Goal: Information Seeking & Learning: Learn about a topic

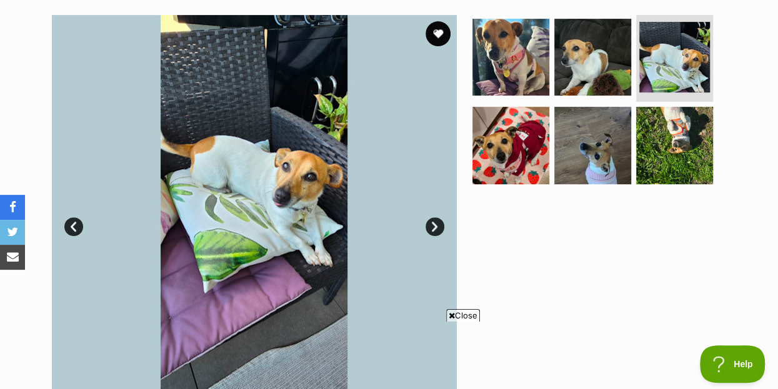
scroll to position [202, 0]
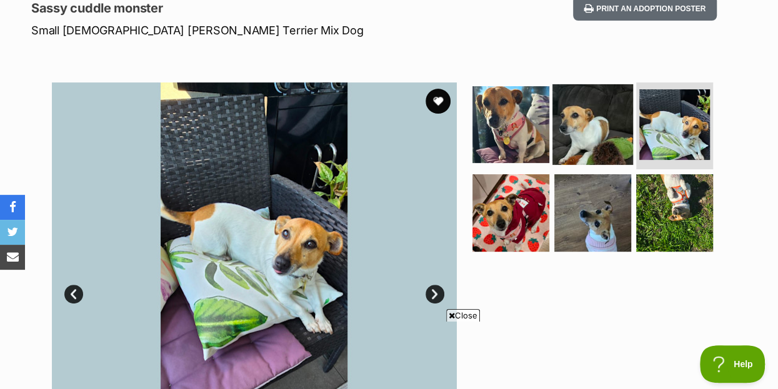
click at [577, 106] on img at bounding box center [592, 124] width 81 height 81
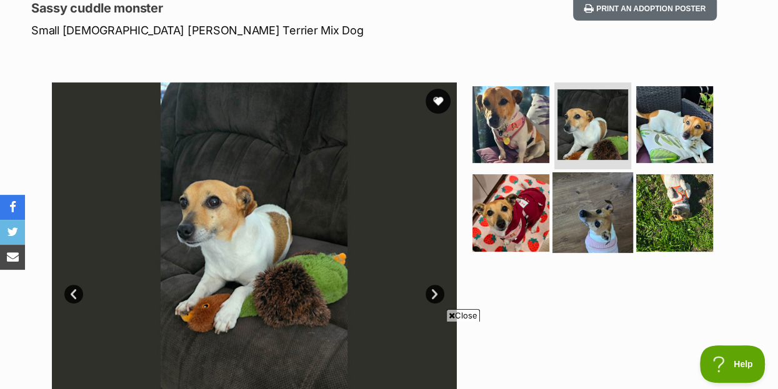
click at [593, 190] on img at bounding box center [592, 212] width 81 height 81
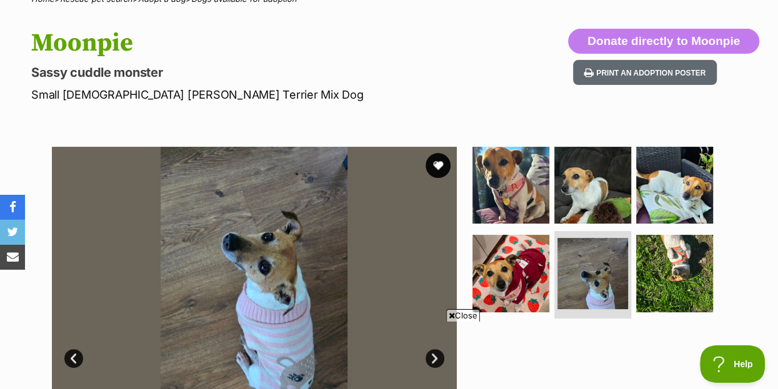
scroll to position [135, 0]
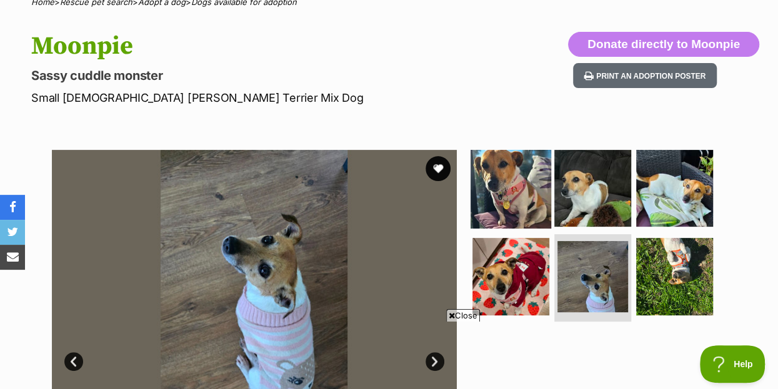
click at [518, 155] on img at bounding box center [510, 187] width 81 height 81
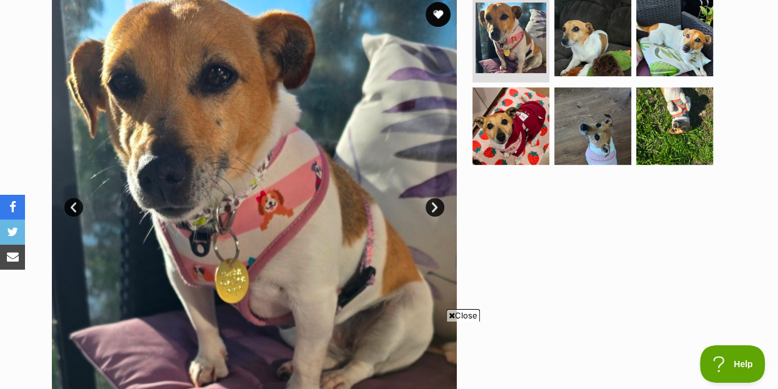
scroll to position [270, 0]
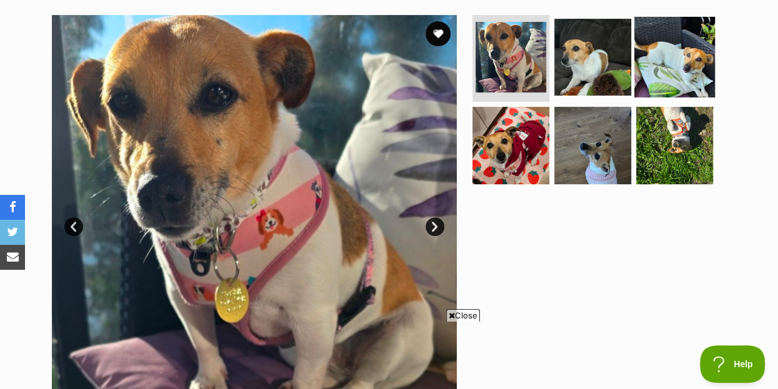
click at [682, 34] on img at bounding box center [674, 56] width 81 height 81
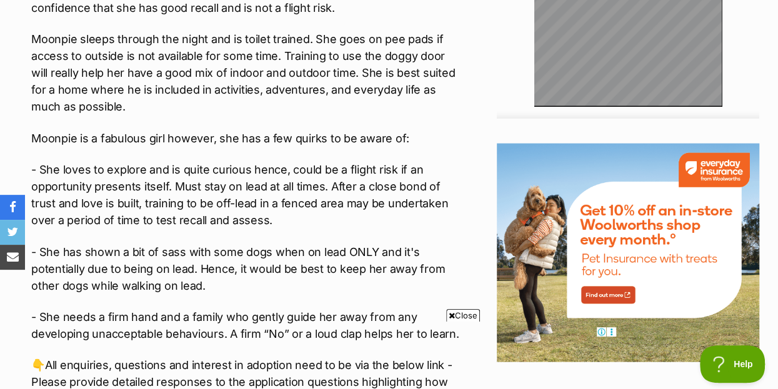
scroll to position [1349, 0]
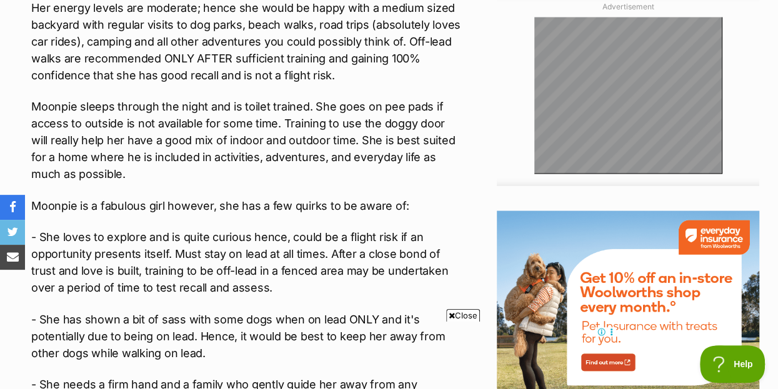
click at [189, 197] on p "Moonpie is a fabulous girl however, she has a few quirks to be aware of:" at bounding box center [247, 205] width 432 height 17
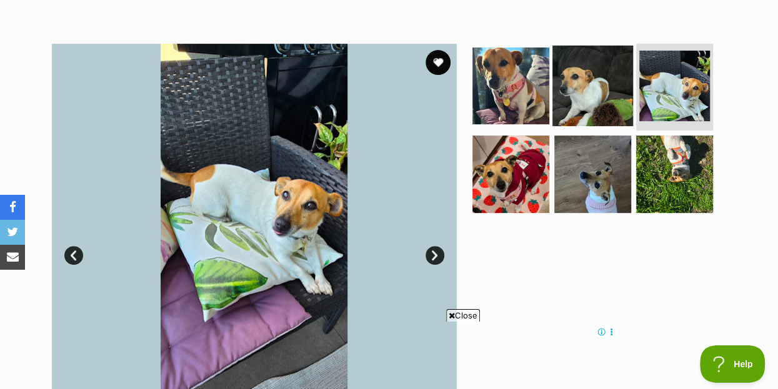
scroll to position [270, 0]
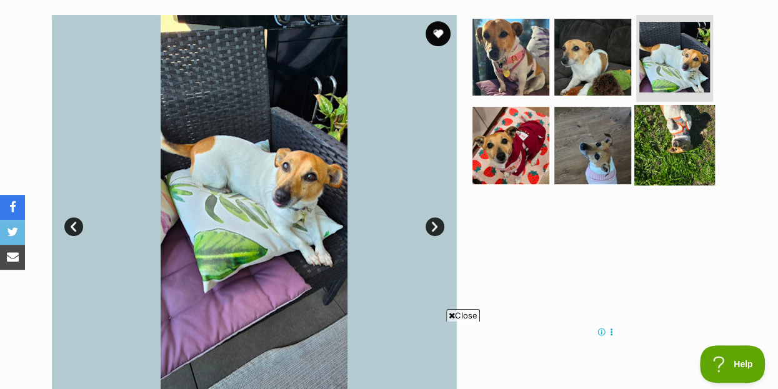
click at [675, 115] on img at bounding box center [674, 145] width 81 height 81
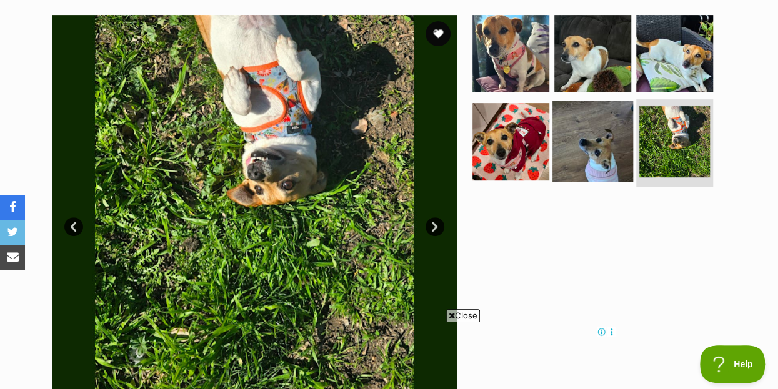
click at [610, 118] on img at bounding box center [592, 141] width 81 height 81
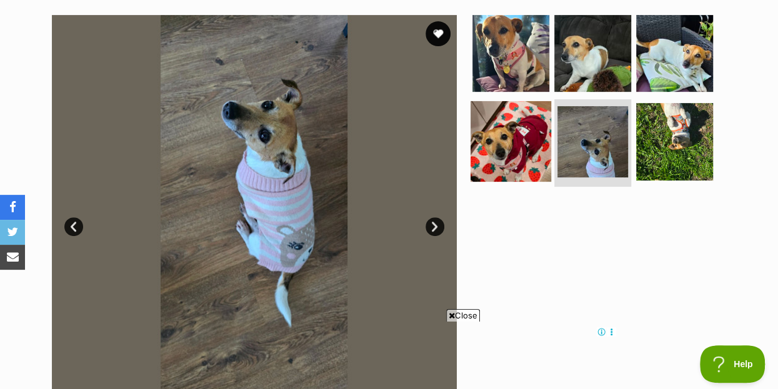
click at [515, 110] on img at bounding box center [510, 141] width 81 height 81
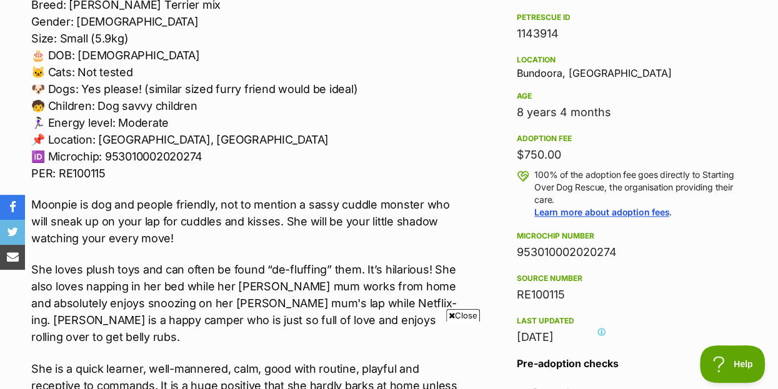
scroll to position [0, 0]
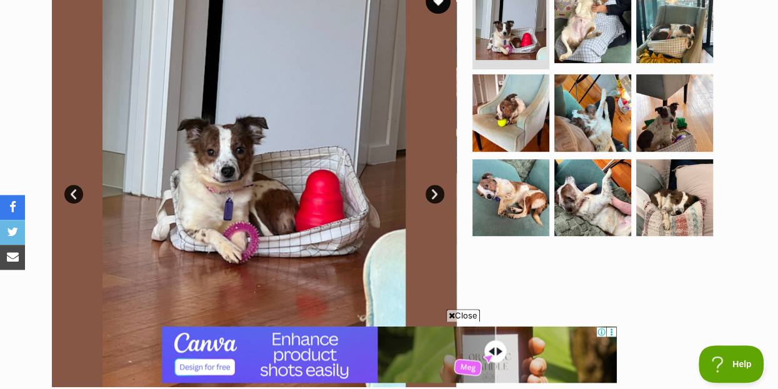
scroll to position [270, 0]
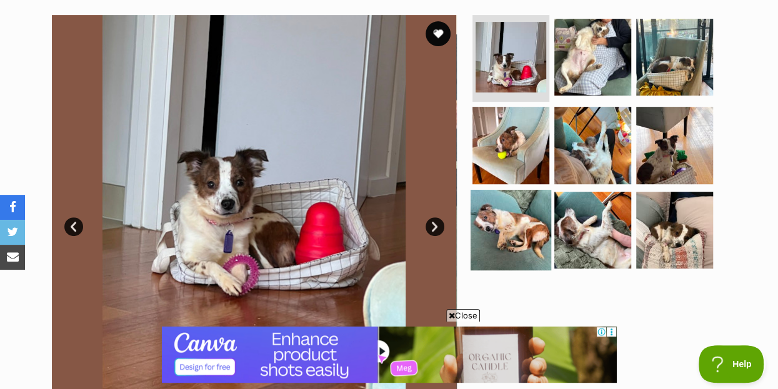
click at [508, 202] on img at bounding box center [510, 230] width 81 height 81
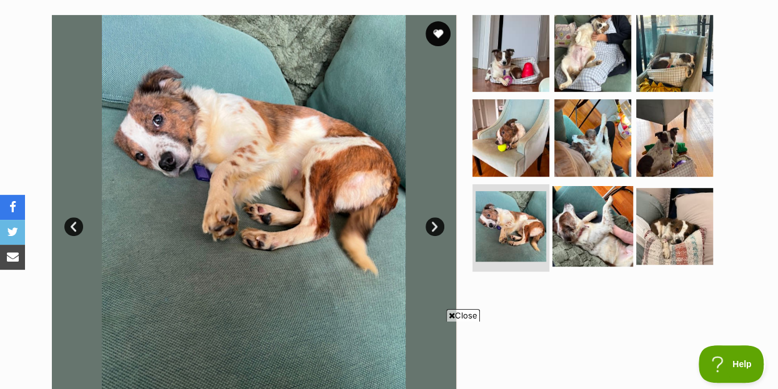
click at [589, 207] on img at bounding box center [592, 226] width 81 height 81
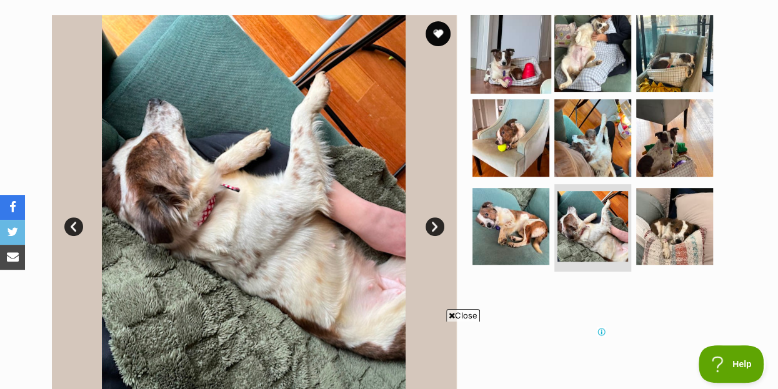
scroll to position [0, 0]
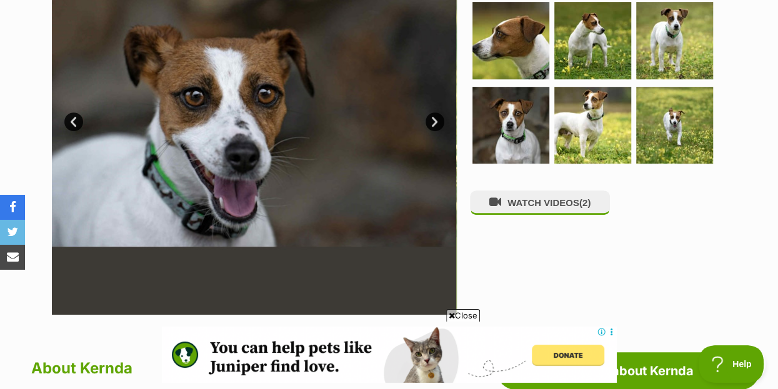
scroll to position [337, 0]
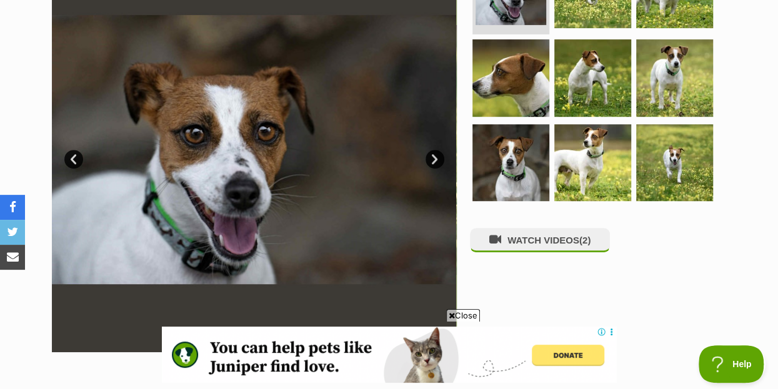
click at [433, 150] on link "Next" at bounding box center [434, 159] width 19 height 19
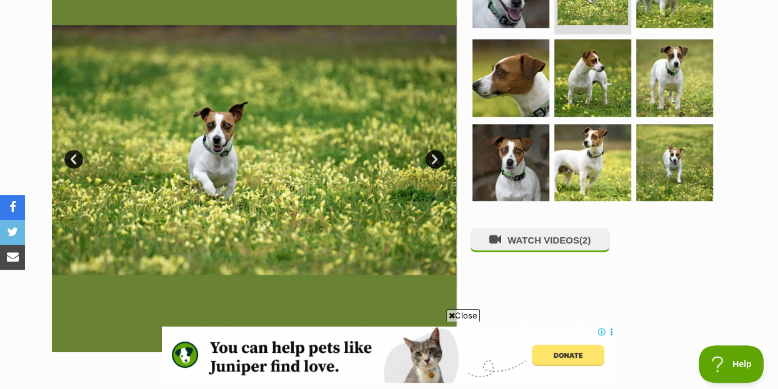
click at [433, 150] on link "Next" at bounding box center [434, 159] width 19 height 19
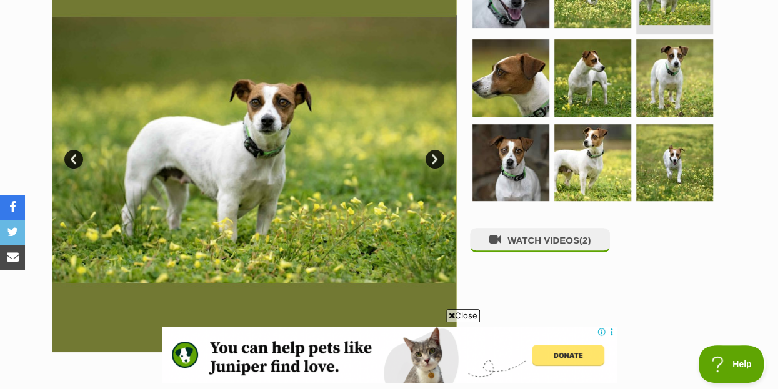
click at [433, 150] on link "Next" at bounding box center [434, 159] width 19 height 19
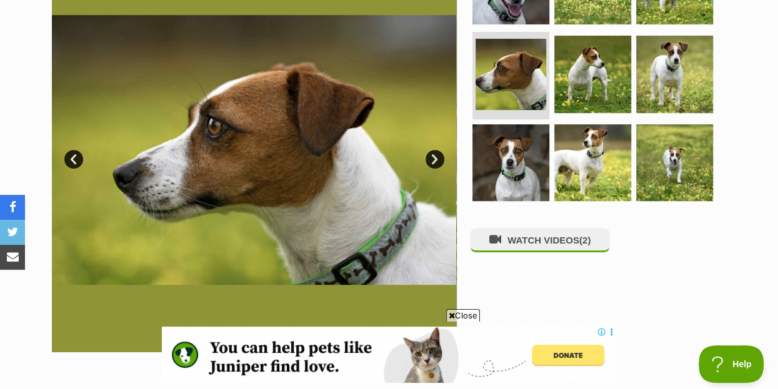
click at [433, 150] on link "Next" at bounding box center [434, 159] width 19 height 19
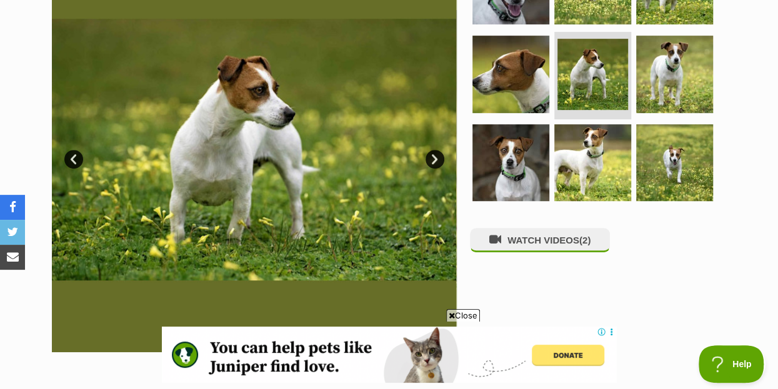
click at [433, 150] on link "Next" at bounding box center [434, 159] width 19 height 19
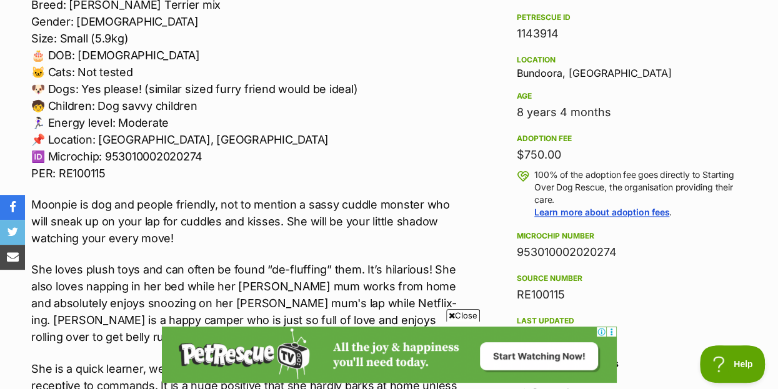
click at [678, 91] on div "Age" at bounding box center [628, 96] width 222 height 10
click at [452, 76] on p "🏡🐶Seeking Forever Home🐶🏡 Name: Moonpie Breed: Jack Russell Terrier mix Gender: …" at bounding box center [247, 72] width 432 height 219
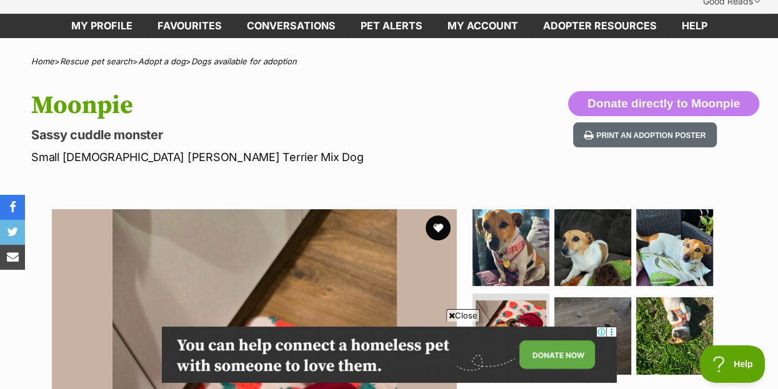
scroll to position [270, 0]
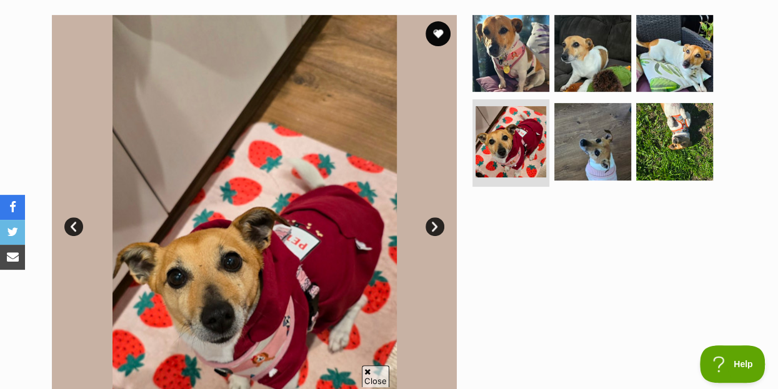
click at [690, 230] on div at bounding box center [598, 217] width 256 height 405
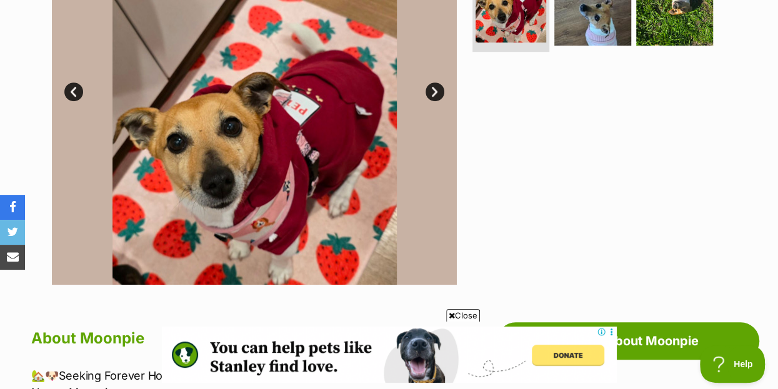
scroll to position [67, 0]
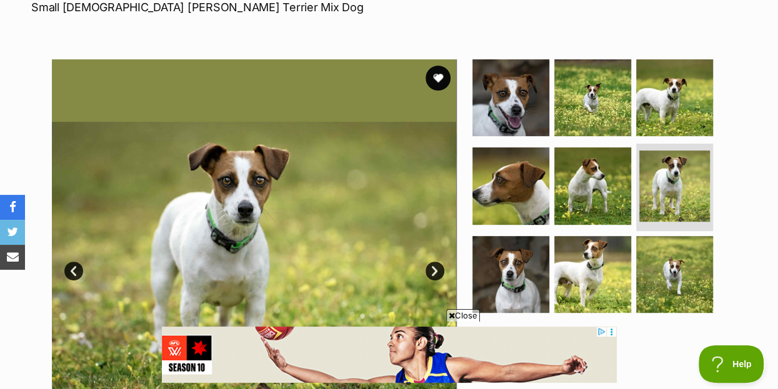
scroll to position [202, 0]
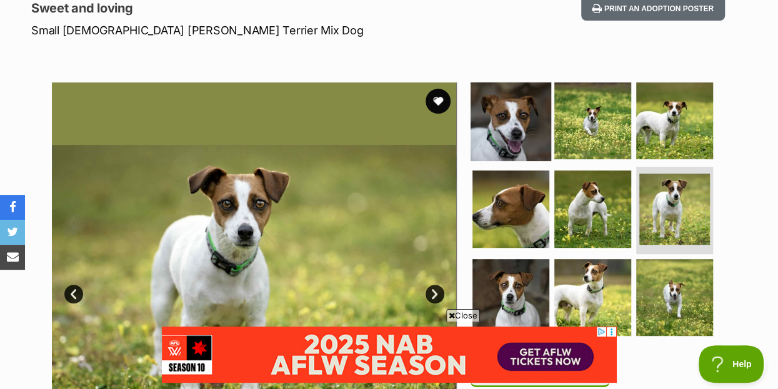
click at [511, 99] on img at bounding box center [510, 120] width 81 height 81
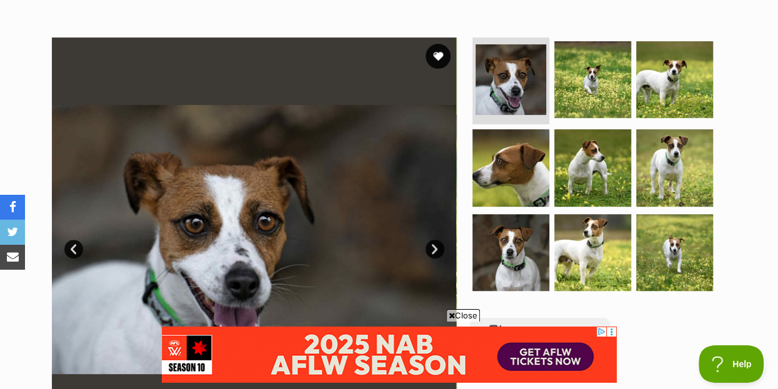
scroll to position [270, 0]
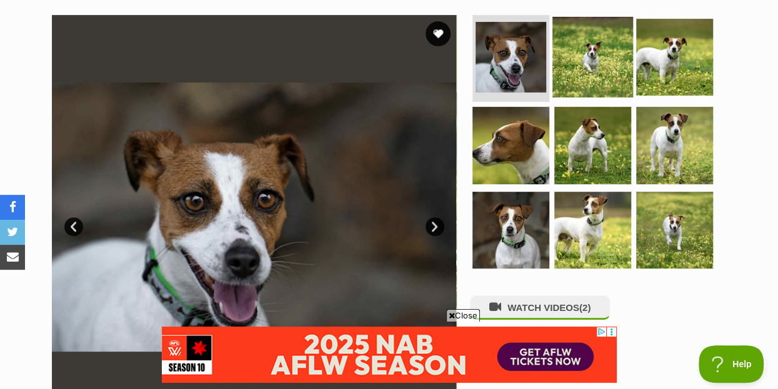
click at [589, 41] on img at bounding box center [592, 56] width 81 height 81
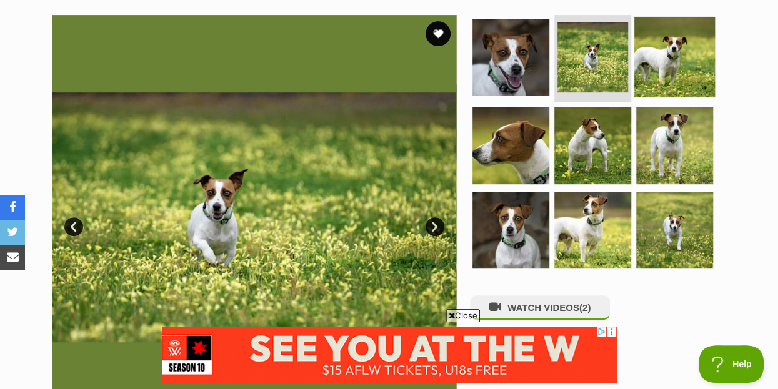
click at [677, 31] on img at bounding box center [674, 56] width 81 height 81
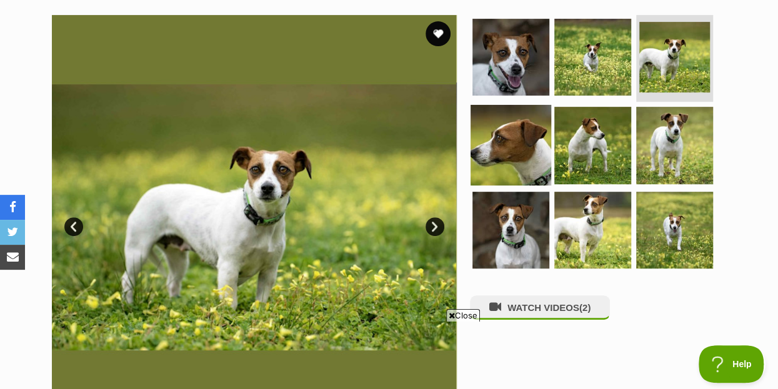
scroll to position [0, 0]
click at [503, 111] on img at bounding box center [510, 145] width 81 height 81
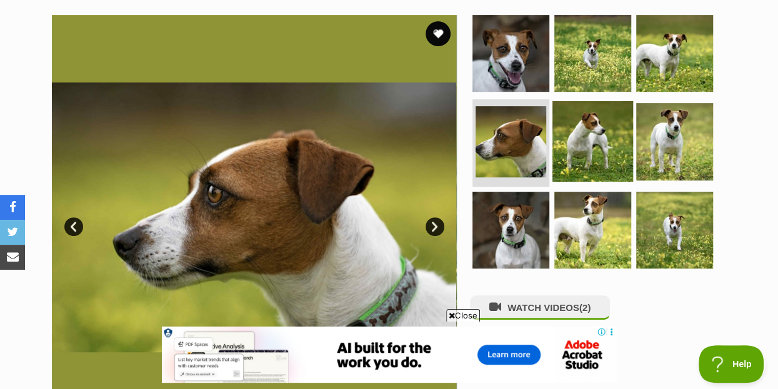
click at [593, 121] on img at bounding box center [592, 141] width 81 height 81
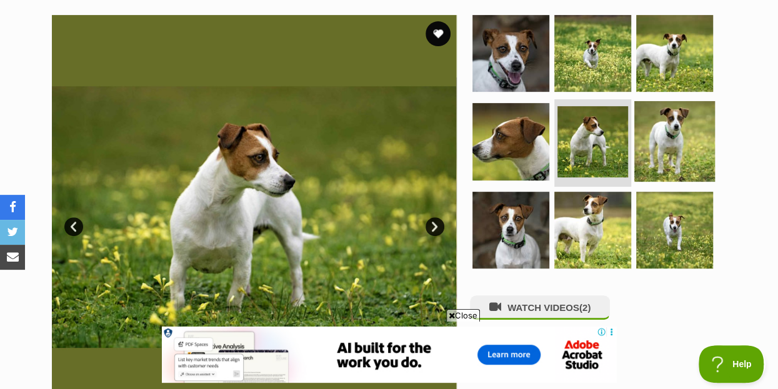
click at [692, 112] on img at bounding box center [674, 141] width 81 height 81
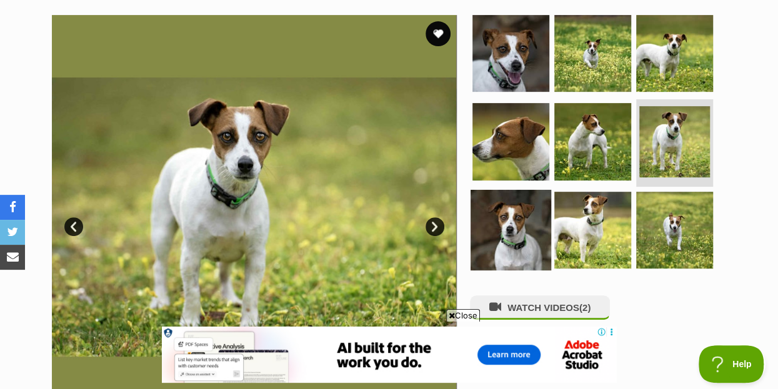
click at [504, 202] on img at bounding box center [510, 230] width 81 height 81
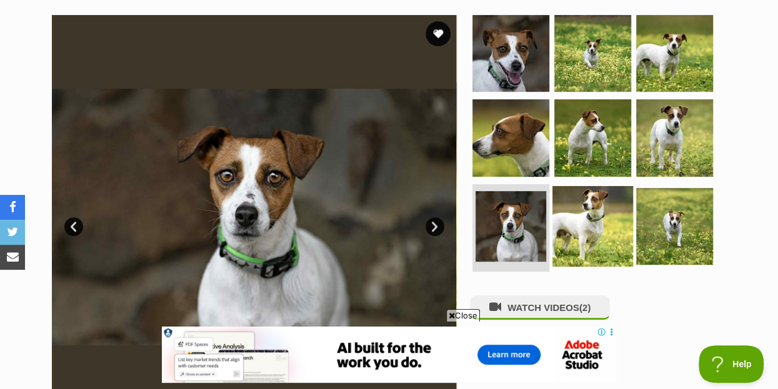
click at [597, 201] on img at bounding box center [592, 226] width 81 height 81
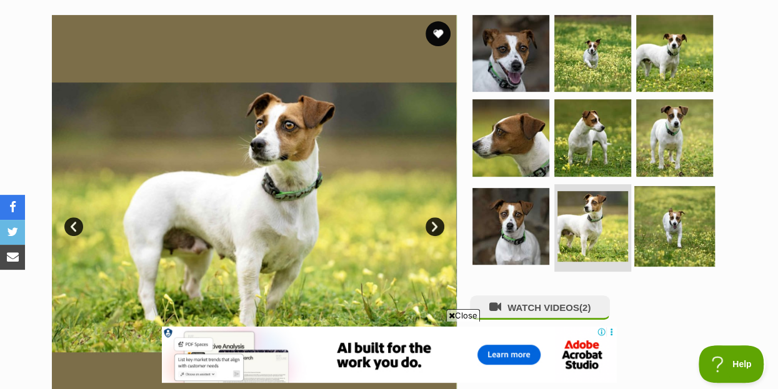
click at [685, 202] on img at bounding box center [674, 226] width 81 height 81
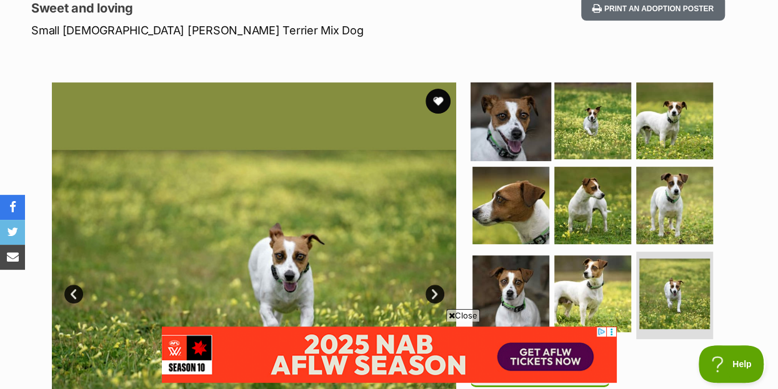
click at [505, 87] on img at bounding box center [510, 120] width 81 height 81
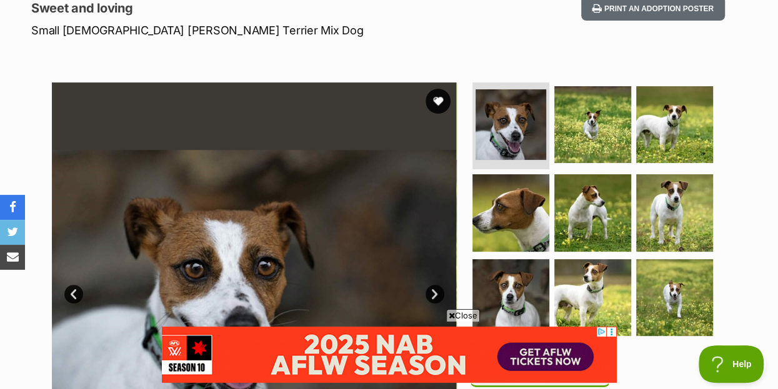
scroll to position [270, 0]
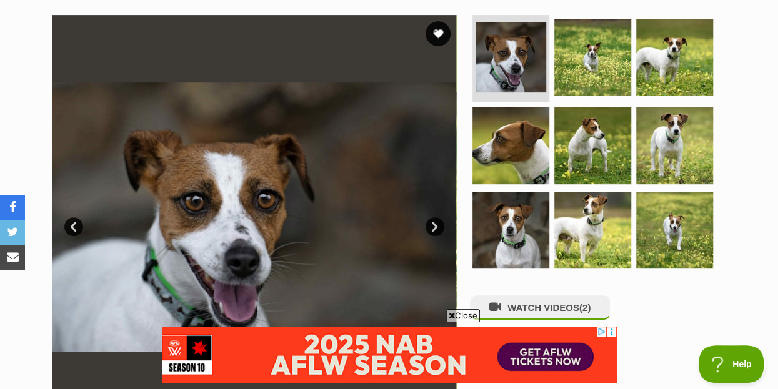
click at [435, 217] on link "Next" at bounding box center [434, 226] width 19 height 19
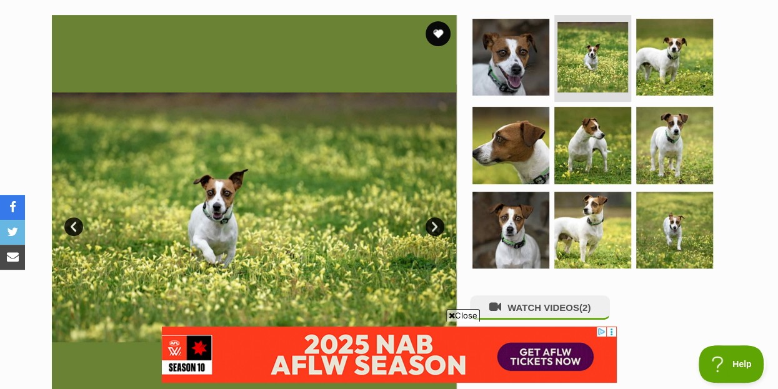
click at [435, 217] on link "Next" at bounding box center [434, 226] width 19 height 19
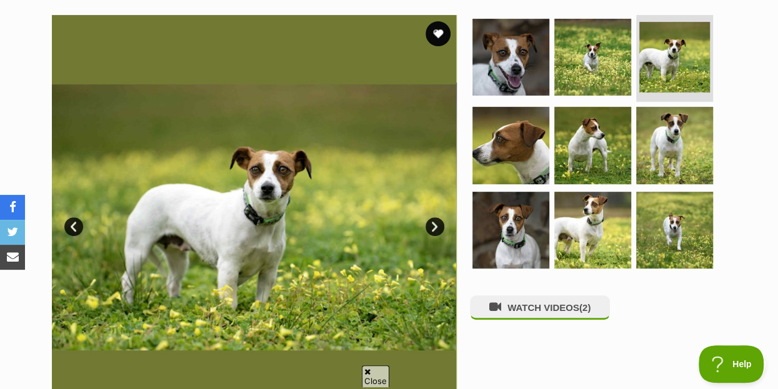
click at [435, 217] on link "Next" at bounding box center [434, 226] width 19 height 19
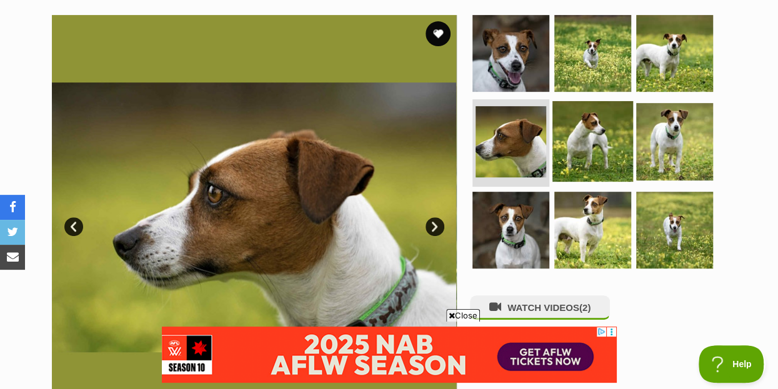
click at [583, 121] on img at bounding box center [592, 141] width 81 height 81
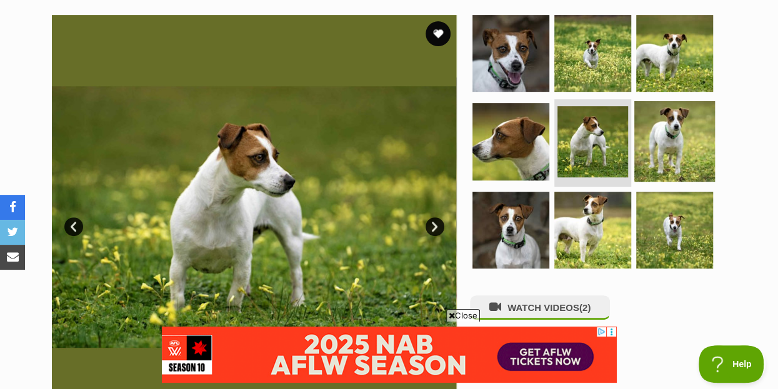
click at [686, 111] on img at bounding box center [674, 141] width 81 height 81
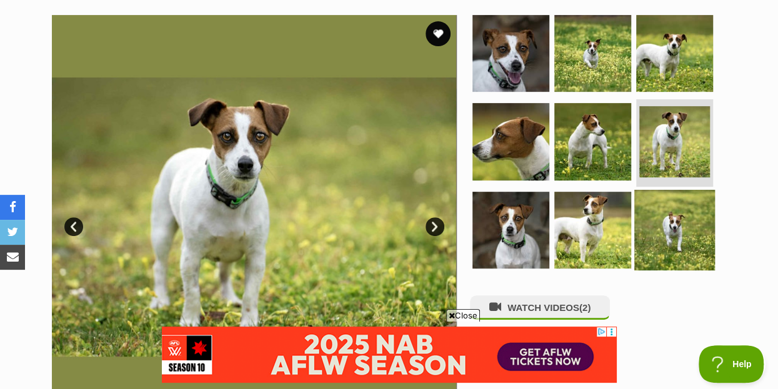
click at [688, 209] on img at bounding box center [674, 230] width 81 height 81
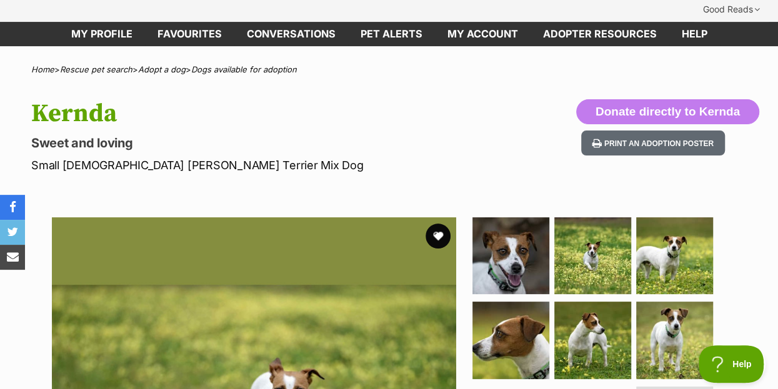
scroll to position [0, 0]
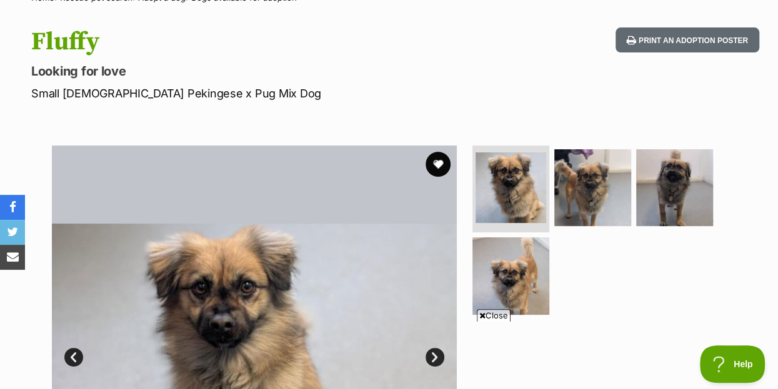
scroll to position [135, 0]
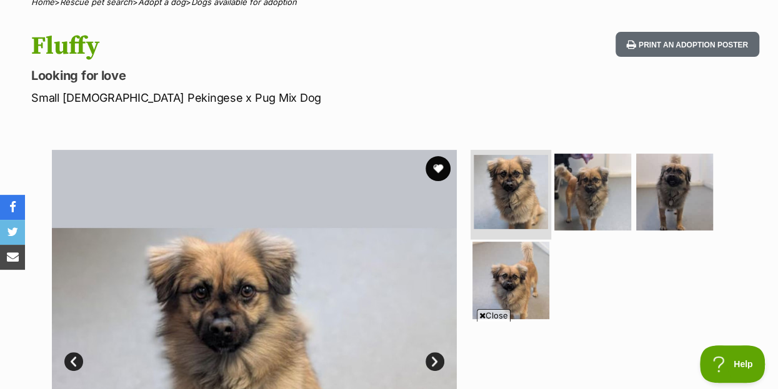
click at [532, 167] on img at bounding box center [511, 192] width 74 height 74
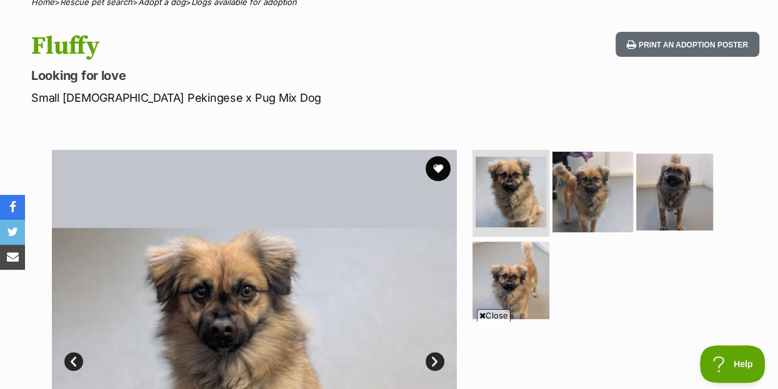
click at [590, 171] on img at bounding box center [592, 191] width 81 height 81
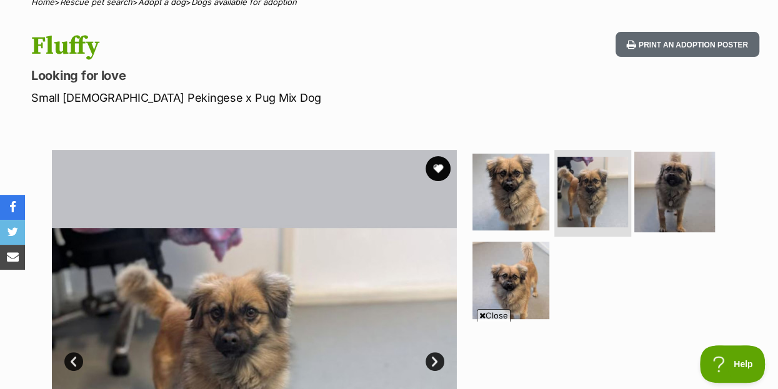
click at [691, 174] on img at bounding box center [674, 191] width 81 height 81
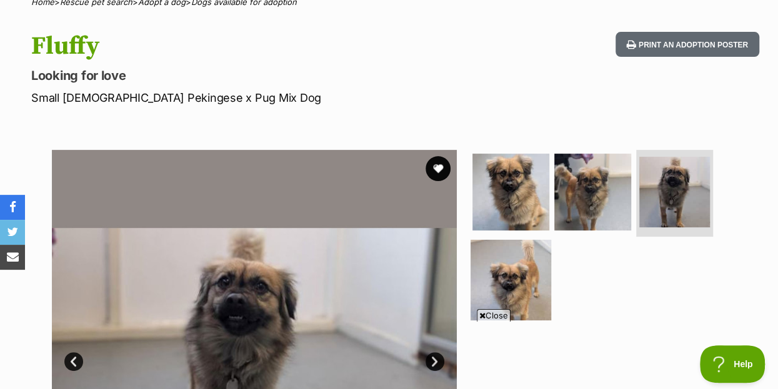
click at [507, 256] on img at bounding box center [510, 280] width 81 height 81
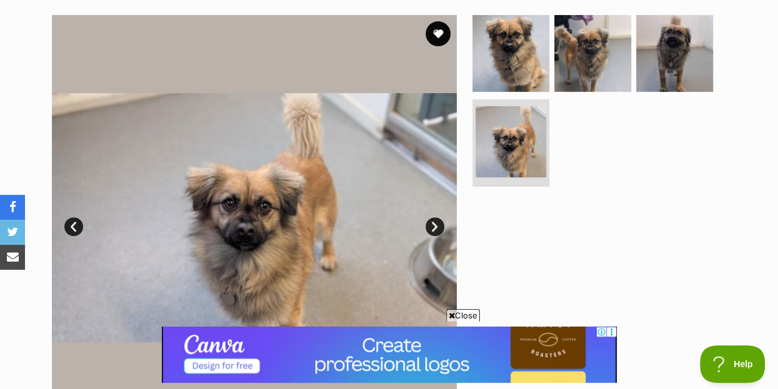
scroll to position [337, 0]
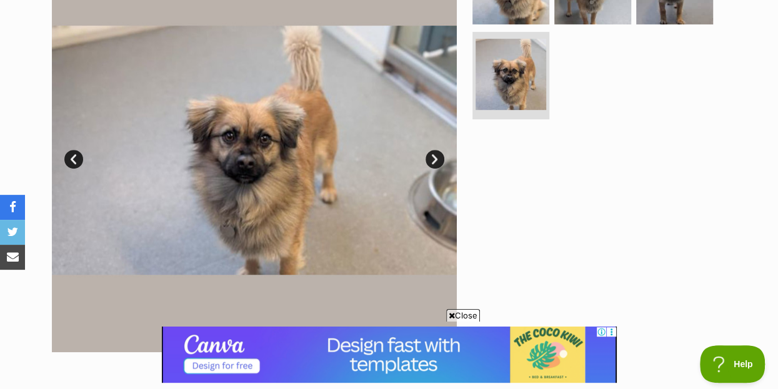
click at [435, 150] on link "Next" at bounding box center [434, 159] width 19 height 19
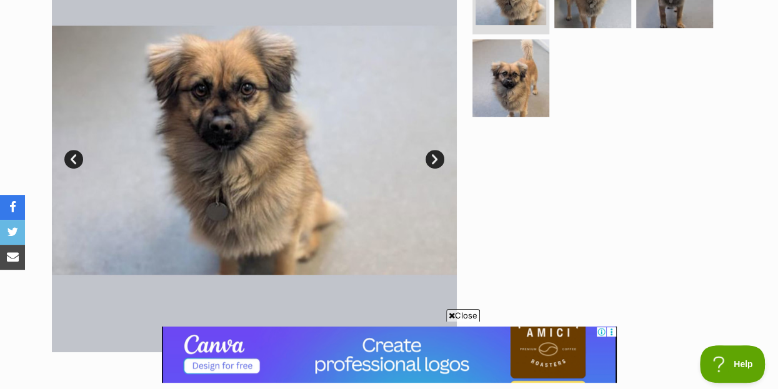
click at [435, 150] on link "Next" at bounding box center [434, 159] width 19 height 19
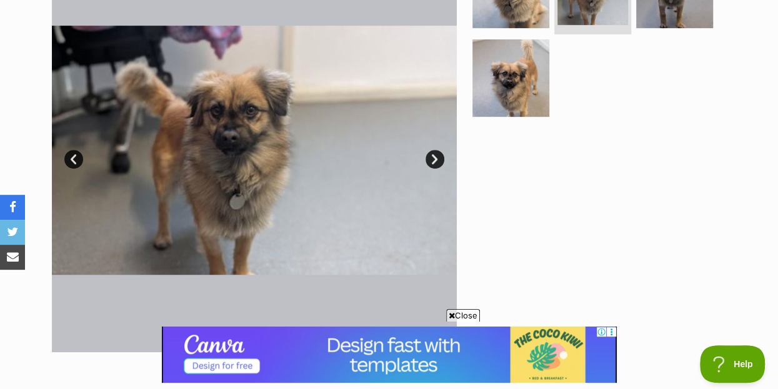
click at [690, 206] on div at bounding box center [598, 150] width 256 height 405
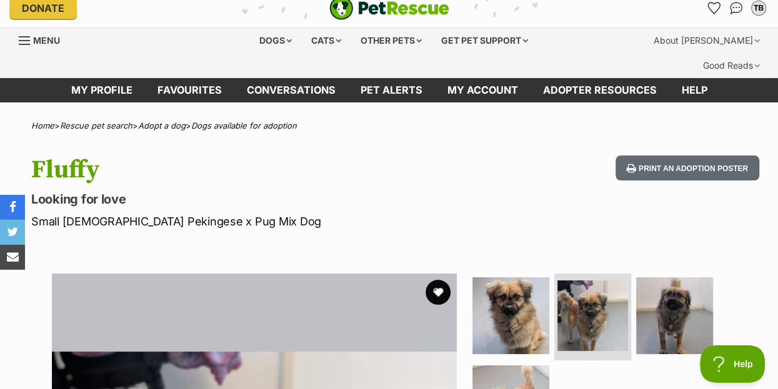
scroll to position [0, 0]
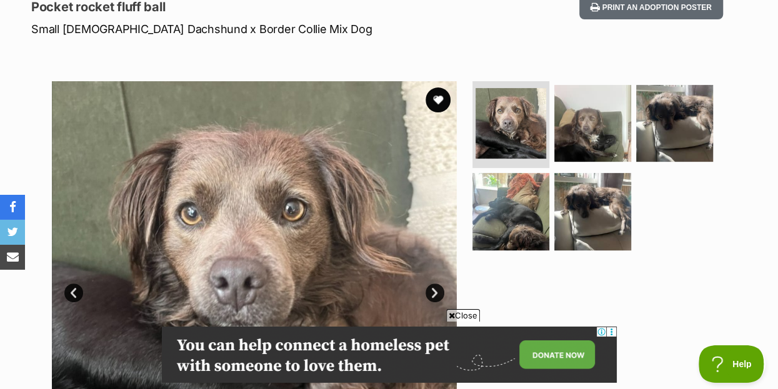
scroll to position [202, 0]
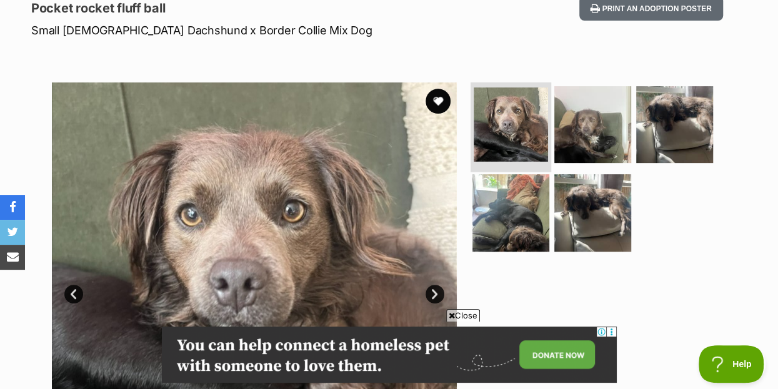
click at [510, 94] on img at bounding box center [511, 124] width 74 height 74
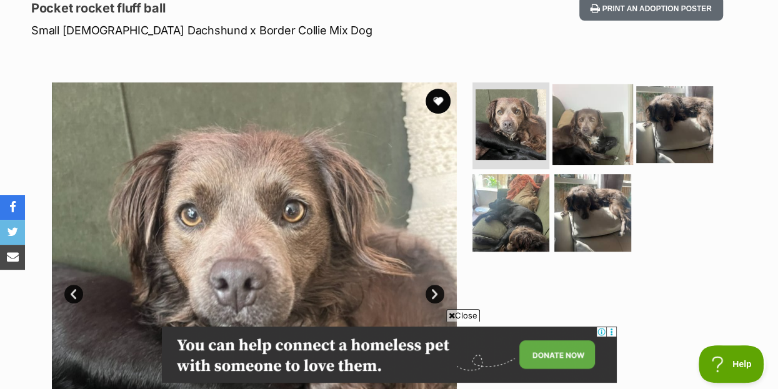
click at [590, 94] on img at bounding box center [592, 124] width 81 height 81
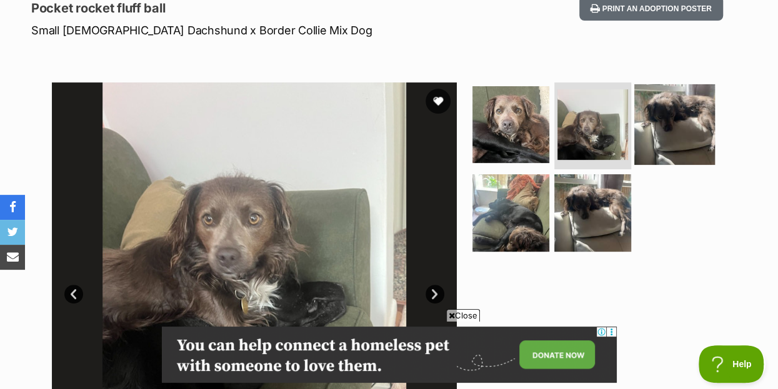
click at [687, 98] on img at bounding box center [674, 124] width 81 height 81
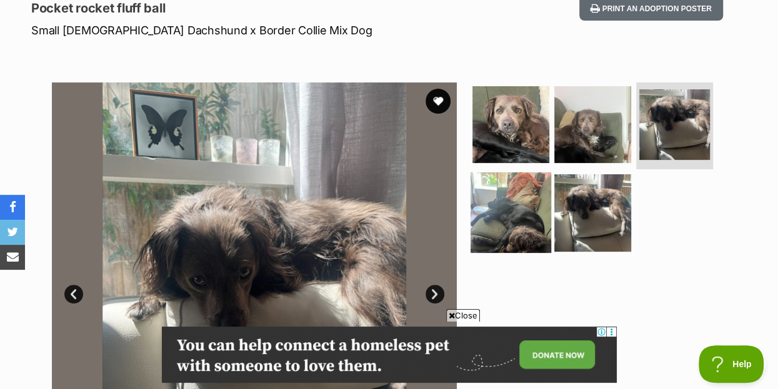
click at [505, 184] on img at bounding box center [510, 212] width 81 height 81
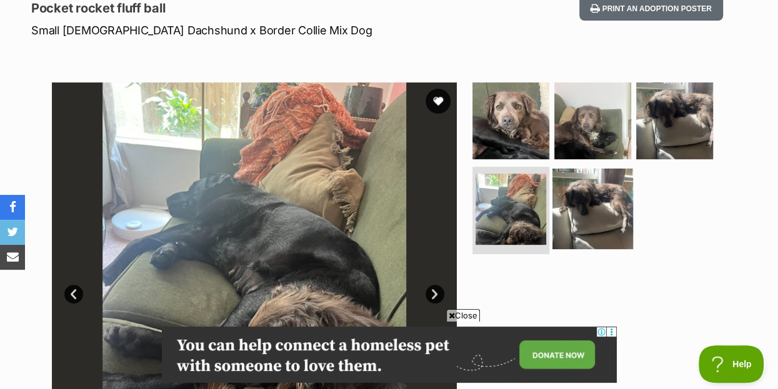
click at [580, 184] on img at bounding box center [592, 209] width 81 height 81
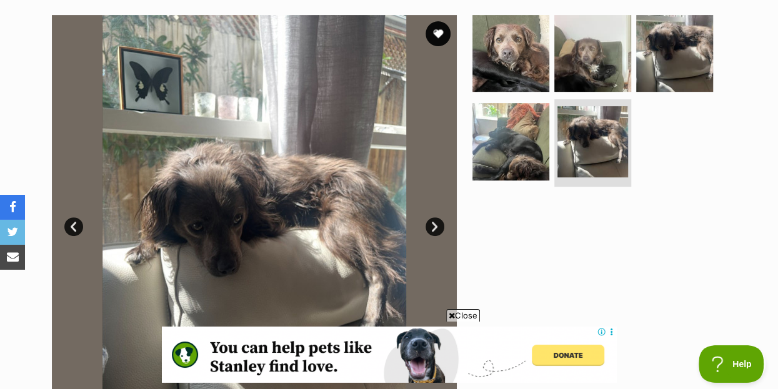
scroll to position [270, 0]
click at [506, 30] on img at bounding box center [510, 52] width 81 height 81
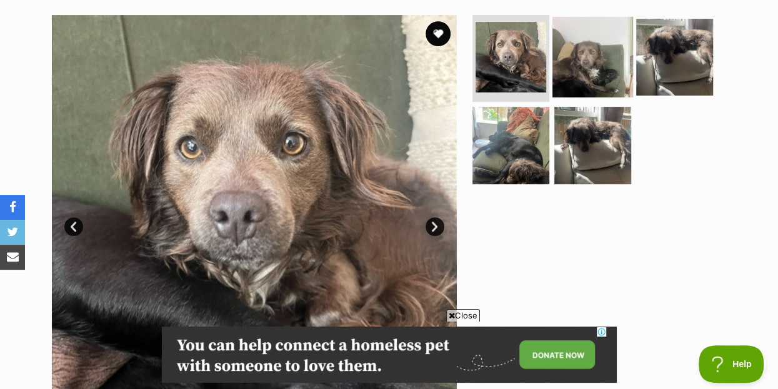
scroll to position [0, 0]
click at [579, 32] on img at bounding box center [592, 56] width 81 height 81
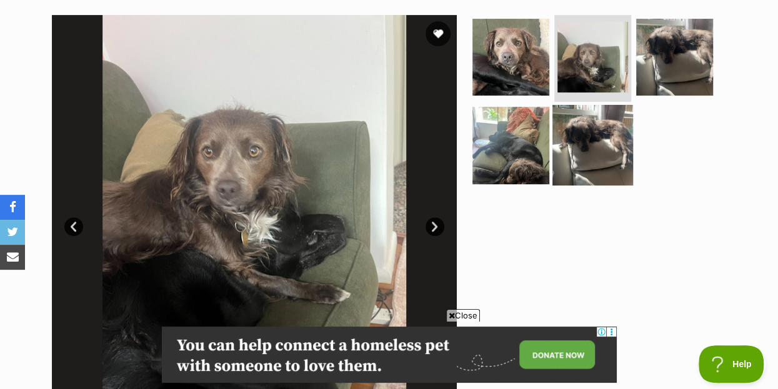
click at [595, 121] on img at bounding box center [592, 145] width 81 height 81
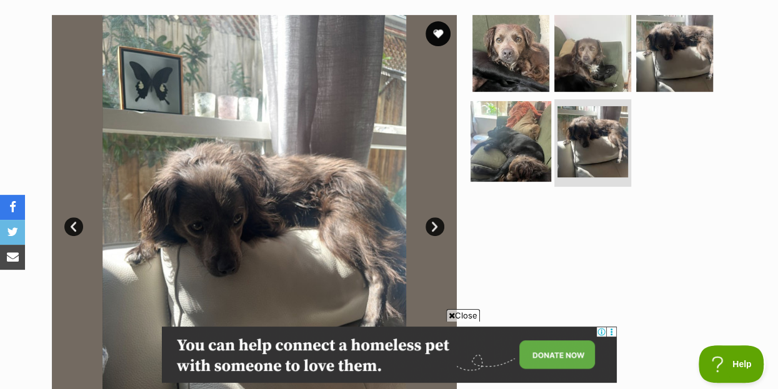
click at [523, 121] on img at bounding box center [510, 141] width 81 height 81
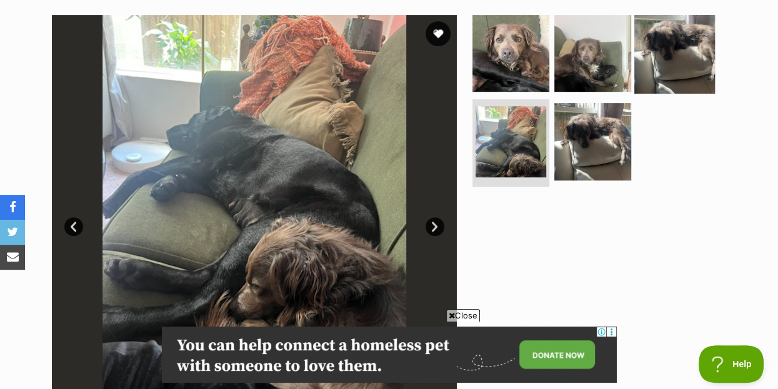
click at [671, 52] on img at bounding box center [674, 52] width 81 height 81
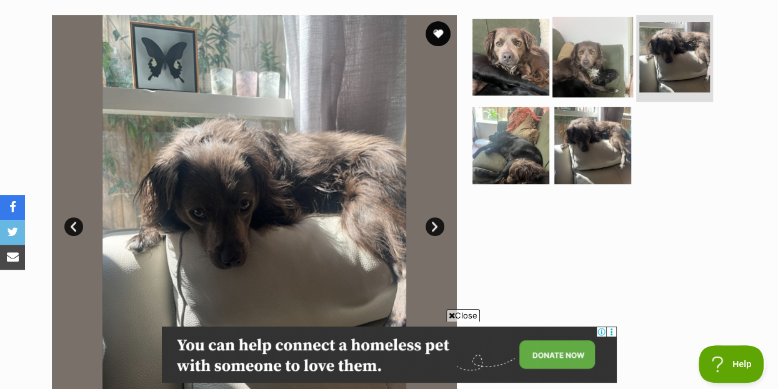
click at [599, 46] on img at bounding box center [592, 56] width 81 height 81
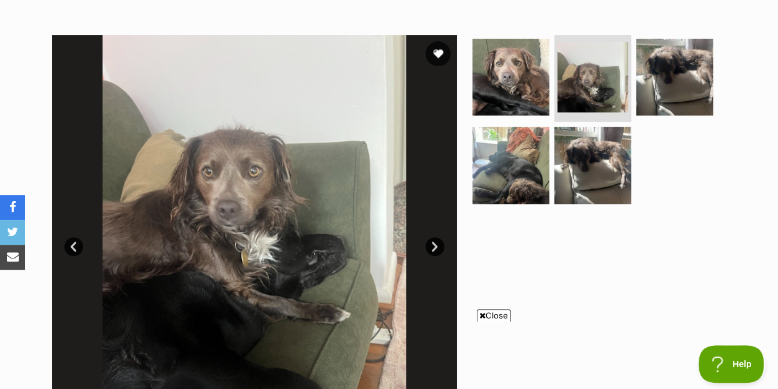
scroll to position [182, 0]
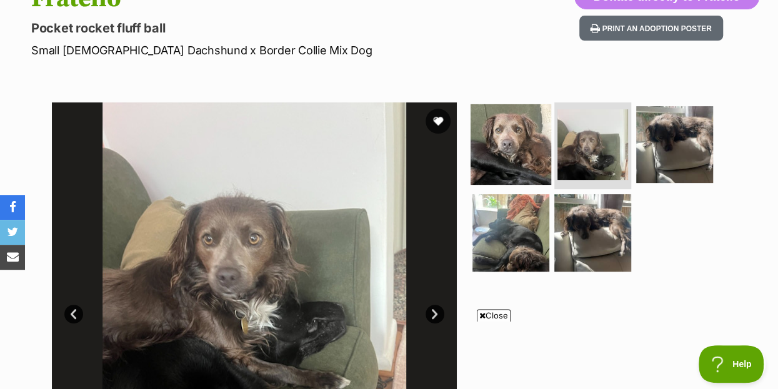
click at [525, 125] on img at bounding box center [510, 144] width 81 height 81
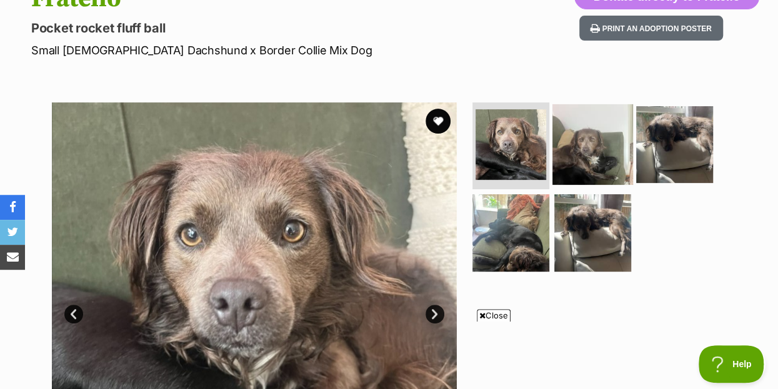
click at [592, 122] on img at bounding box center [592, 144] width 81 height 81
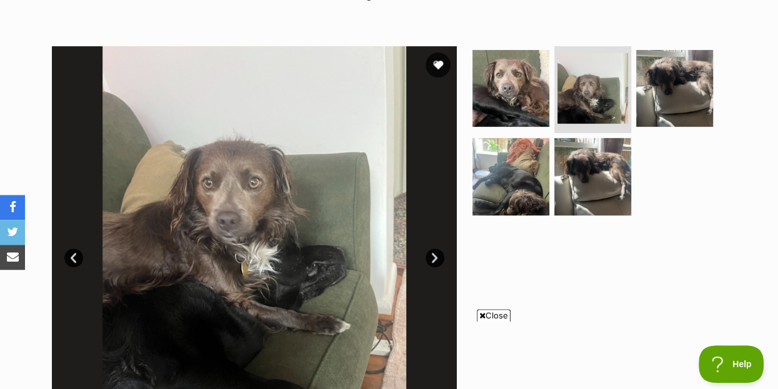
scroll to position [250, 0]
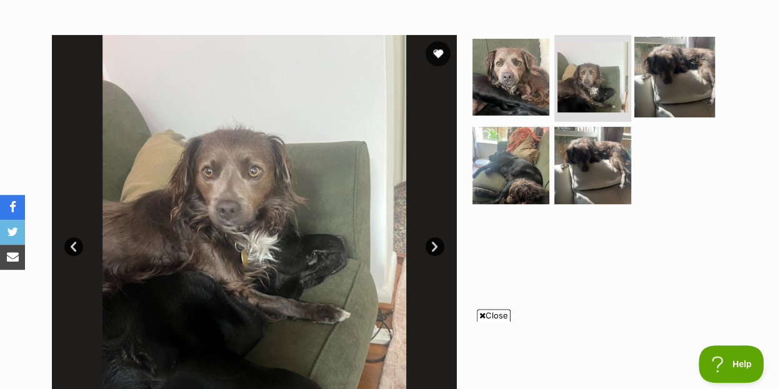
click at [676, 69] on img at bounding box center [674, 76] width 81 height 81
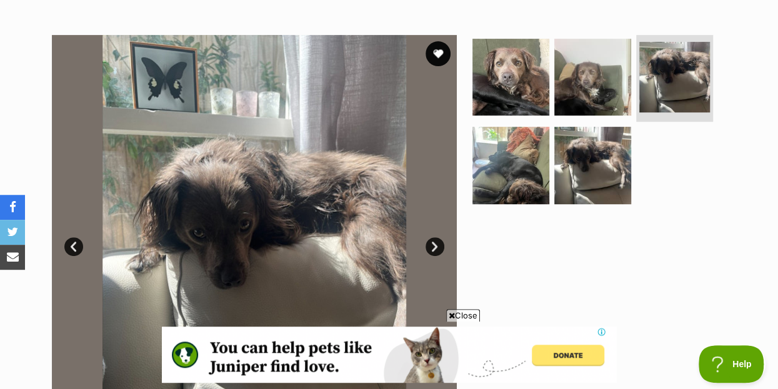
scroll to position [0, 0]
click at [700, 188] on div at bounding box center [598, 237] width 256 height 405
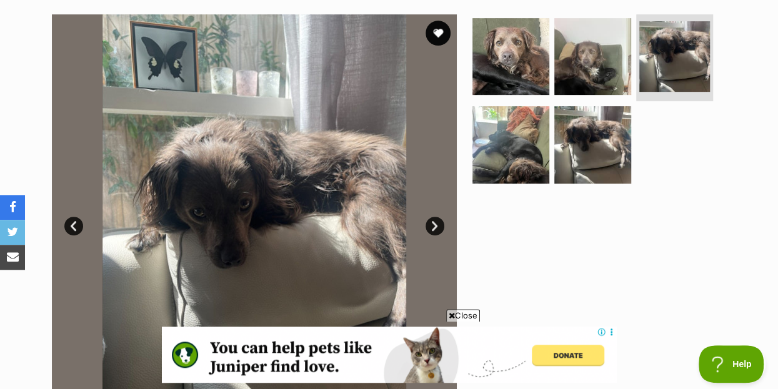
scroll to position [250, 0]
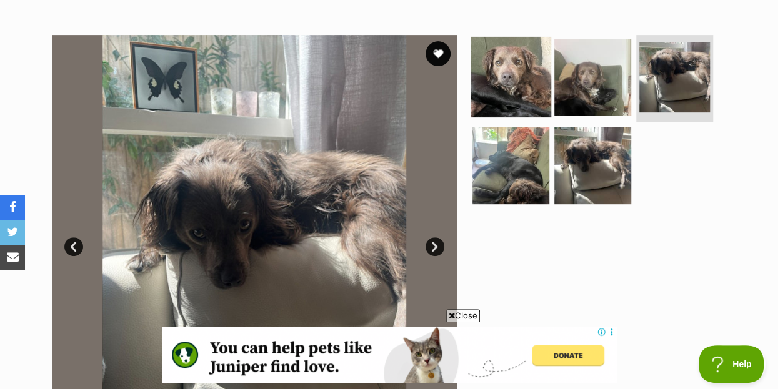
click at [511, 50] on img at bounding box center [510, 76] width 81 height 81
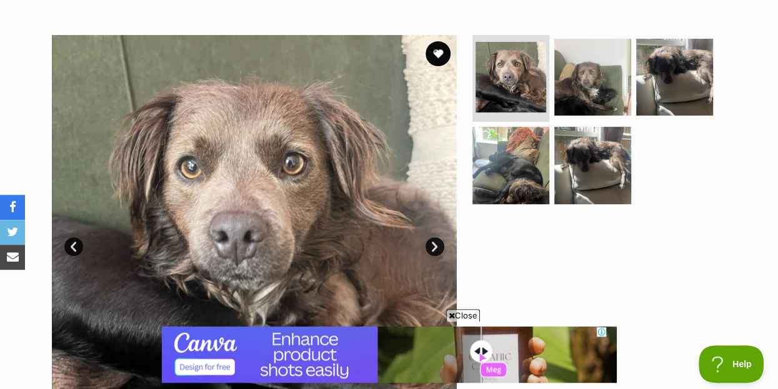
scroll to position [0, 0]
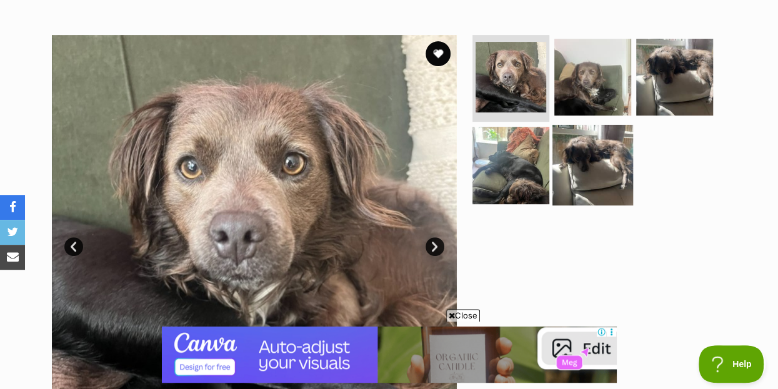
click at [604, 141] on img at bounding box center [592, 165] width 81 height 81
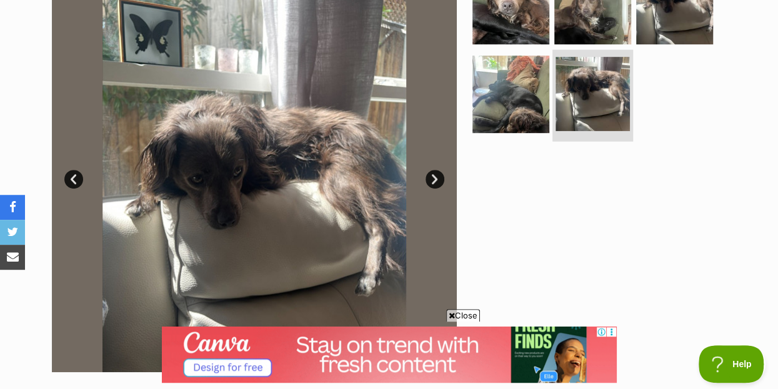
click at [595, 69] on img at bounding box center [592, 94] width 74 height 74
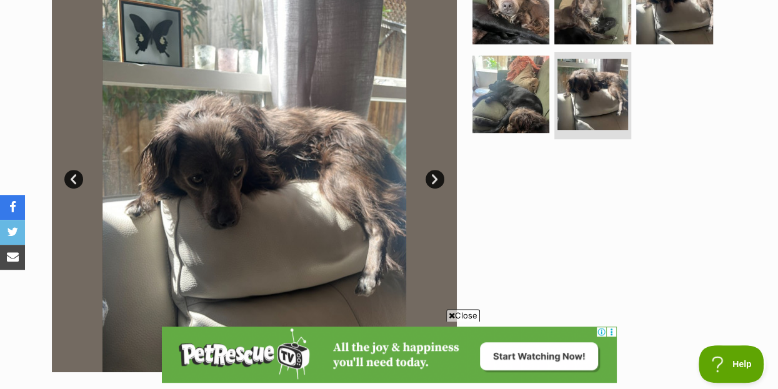
click at [206, 134] on img at bounding box center [254, 170] width 405 height 405
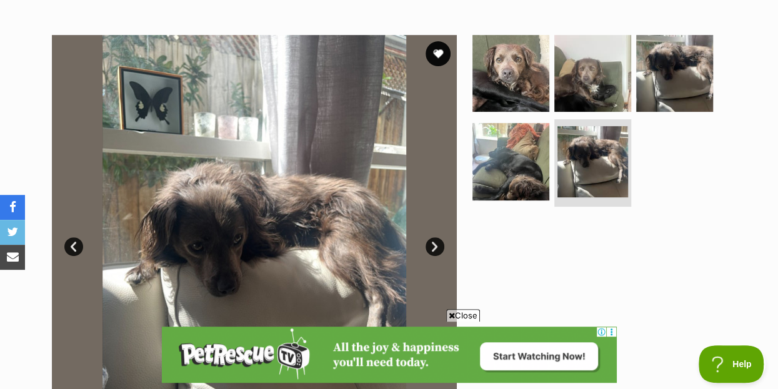
click at [437, 237] on link "Next" at bounding box center [434, 246] width 19 height 19
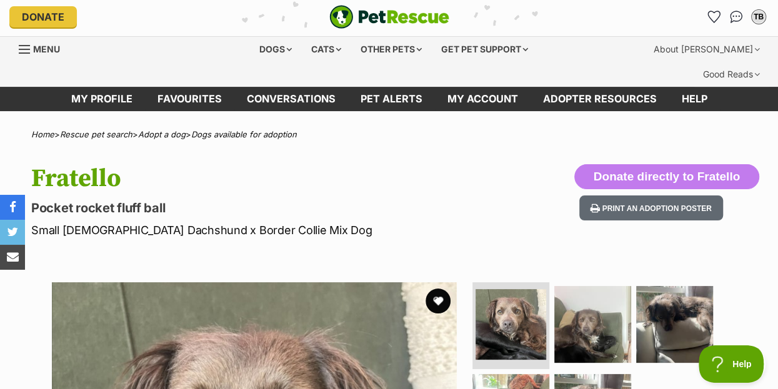
scroll to position [0, 0]
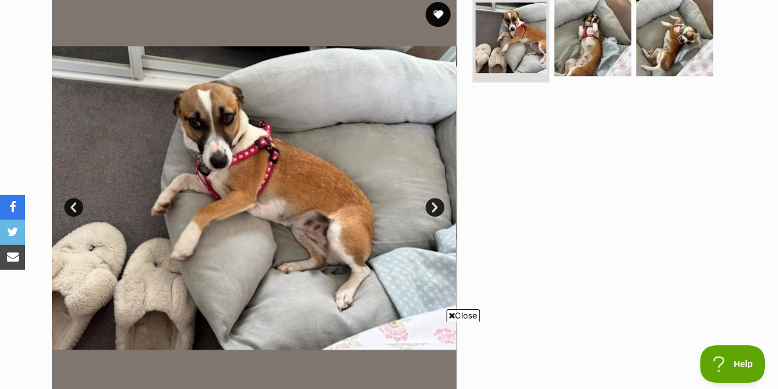
scroll to position [202, 0]
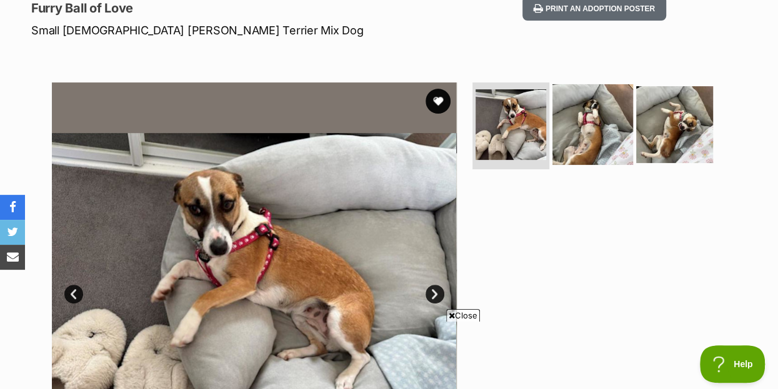
click at [610, 109] on img at bounding box center [592, 124] width 81 height 81
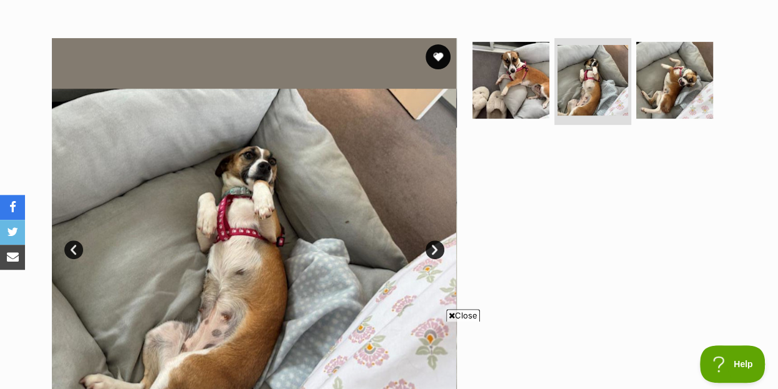
scroll to position [270, 0]
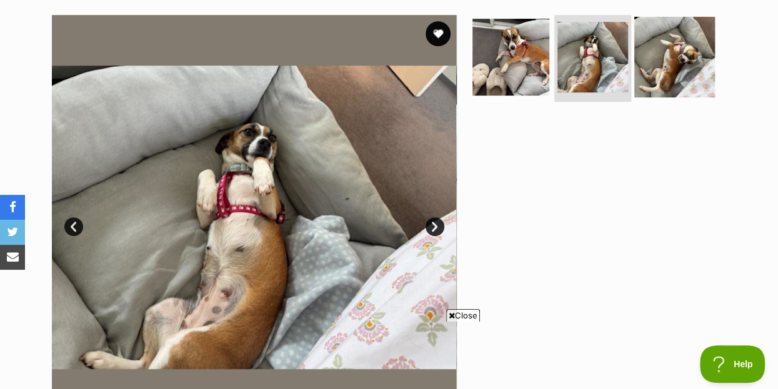
click at [660, 34] on img at bounding box center [674, 56] width 81 height 81
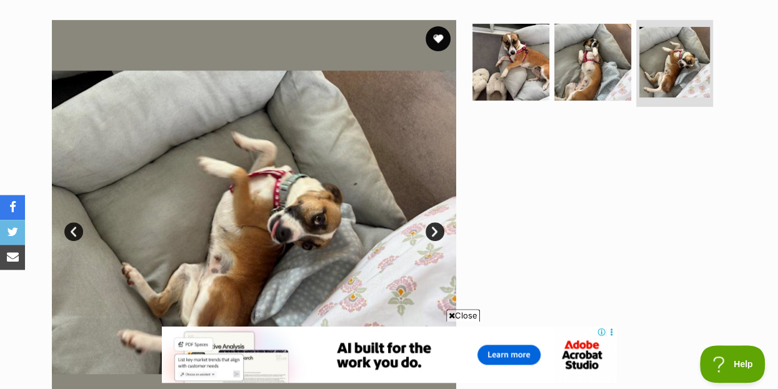
scroll to position [0, 0]
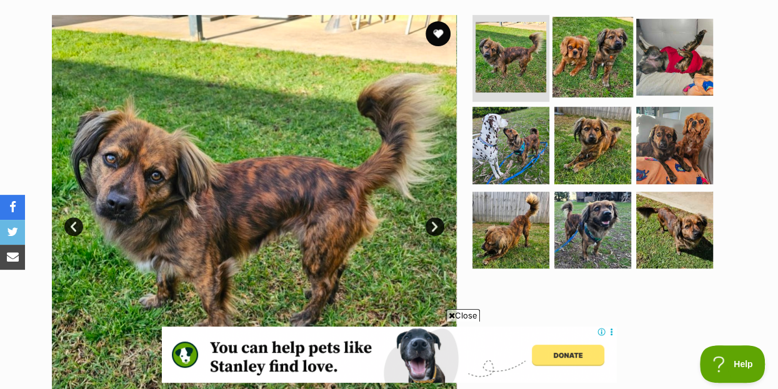
click at [600, 34] on img at bounding box center [592, 56] width 81 height 81
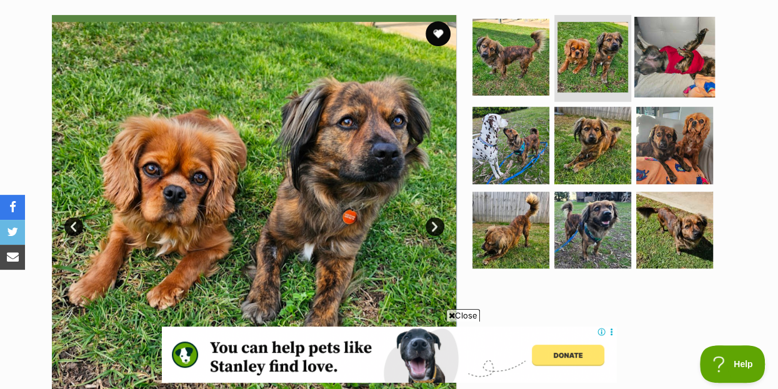
click at [675, 33] on img at bounding box center [674, 56] width 81 height 81
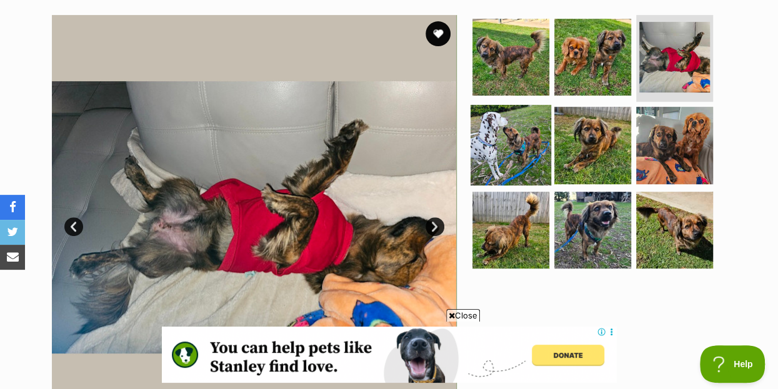
click at [502, 111] on img at bounding box center [510, 145] width 81 height 81
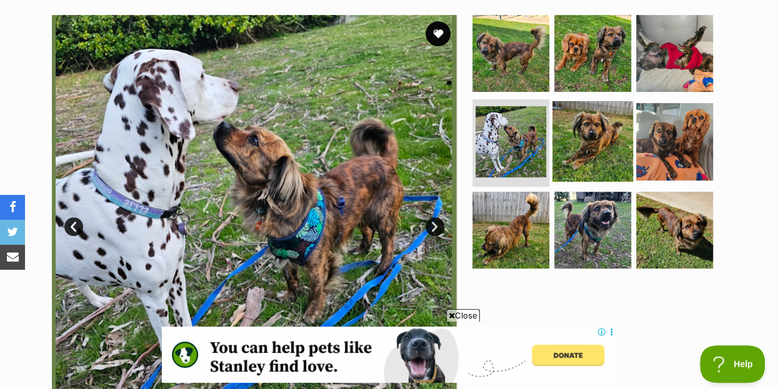
click at [599, 120] on img at bounding box center [592, 141] width 81 height 81
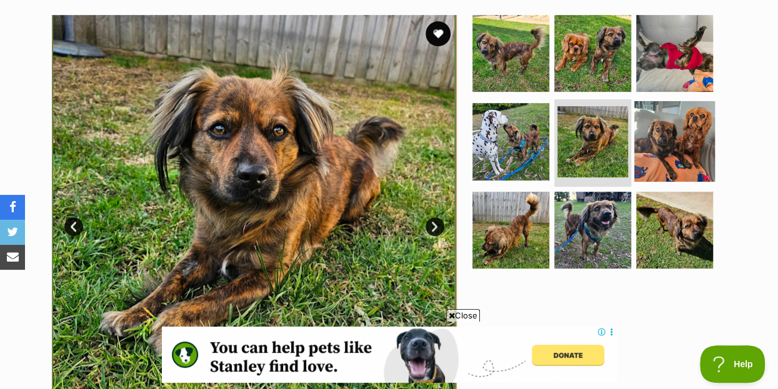
click at [680, 121] on img at bounding box center [674, 141] width 81 height 81
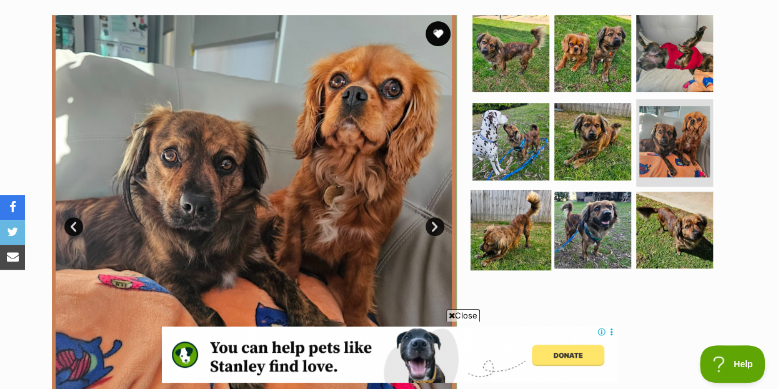
click at [515, 206] on img at bounding box center [510, 230] width 81 height 81
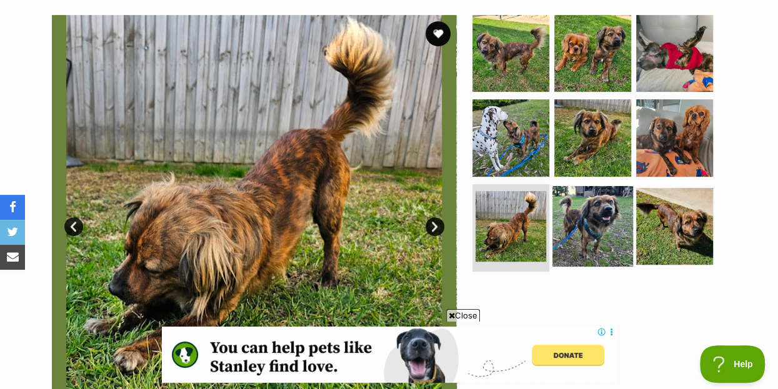
click at [589, 187] on img at bounding box center [592, 226] width 81 height 81
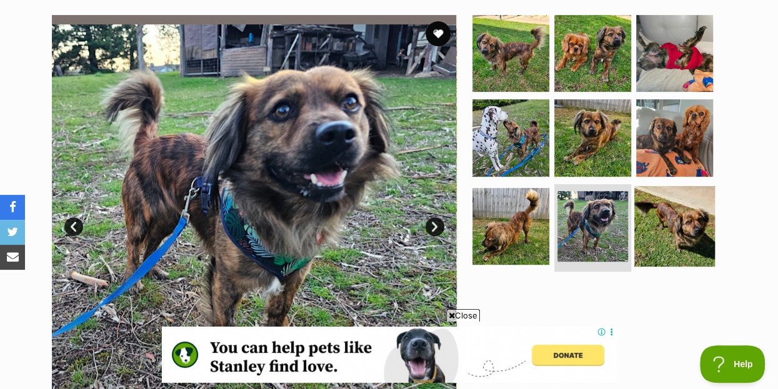
click at [686, 194] on img at bounding box center [674, 226] width 81 height 81
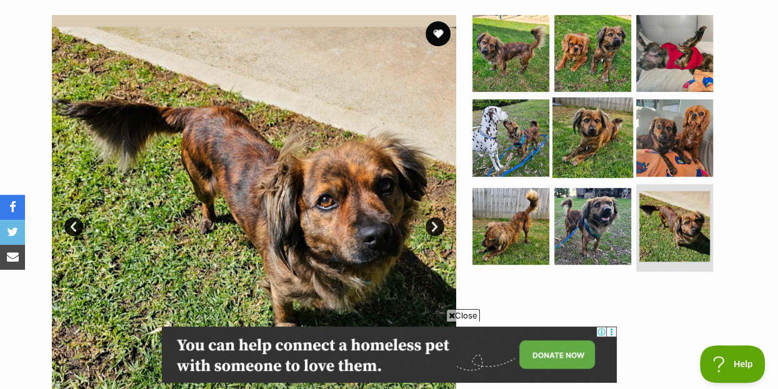
click at [602, 104] on img at bounding box center [592, 137] width 81 height 81
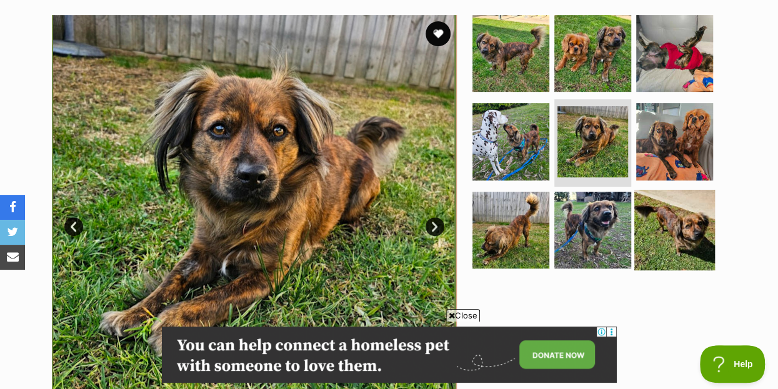
click at [672, 200] on img at bounding box center [674, 230] width 81 height 81
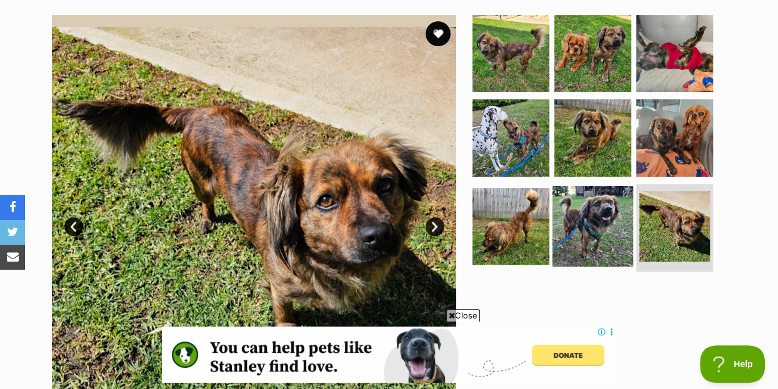
click at [568, 201] on img at bounding box center [592, 226] width 81 height 81
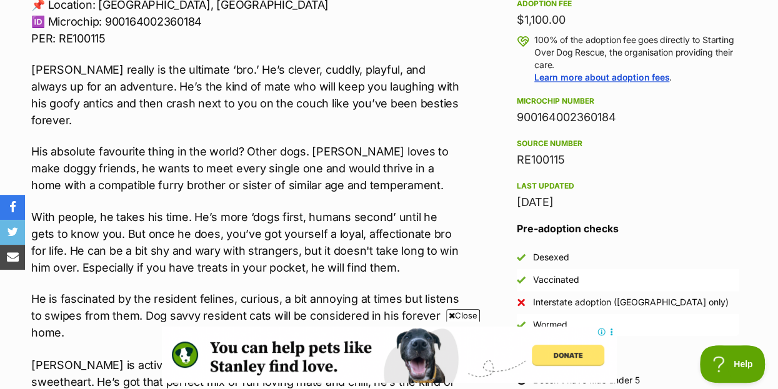
scroll to position [1012, 0]
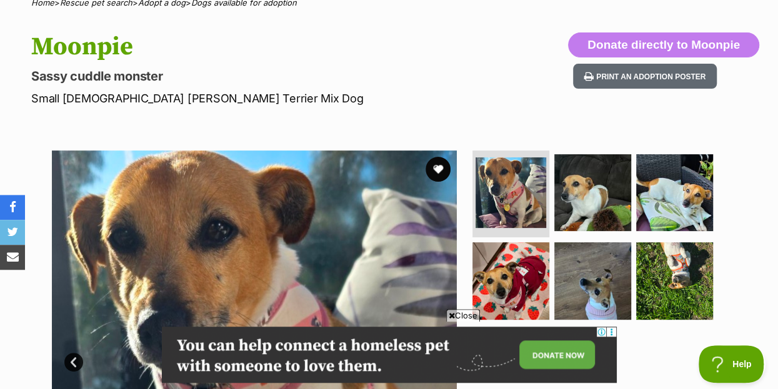
scroll to position [135, 0]
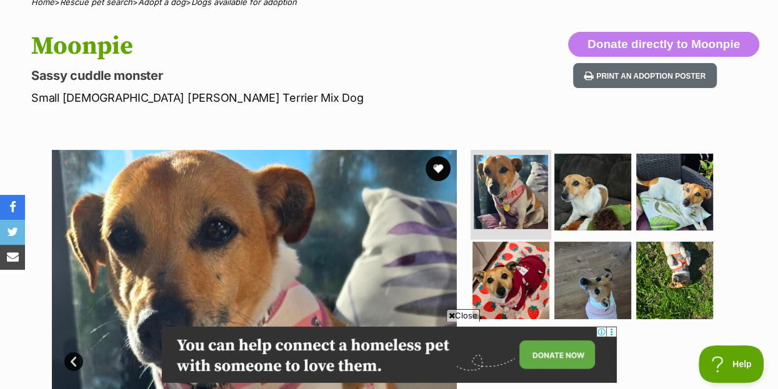
click at [515, 163] on img at bounding box center [511, 192] width 74 height 74
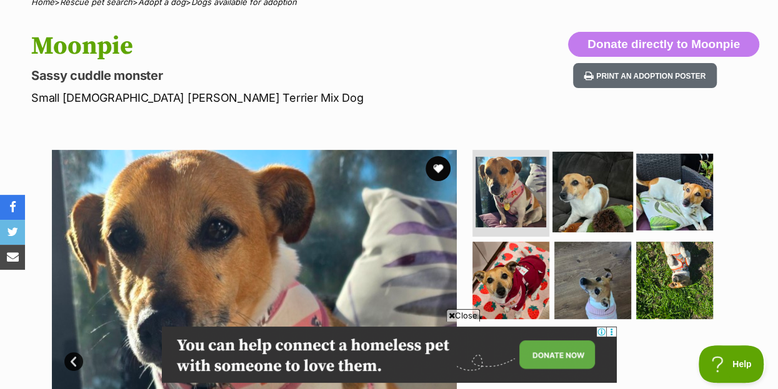
click at [584, 169] on img at bounding box center [592, 191] width 81 height 81
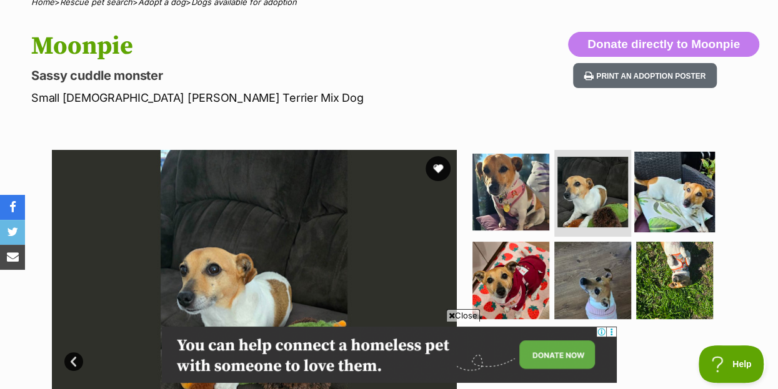
click at [677, 163] on img at bounding box center [674, 191] width 81 height 81
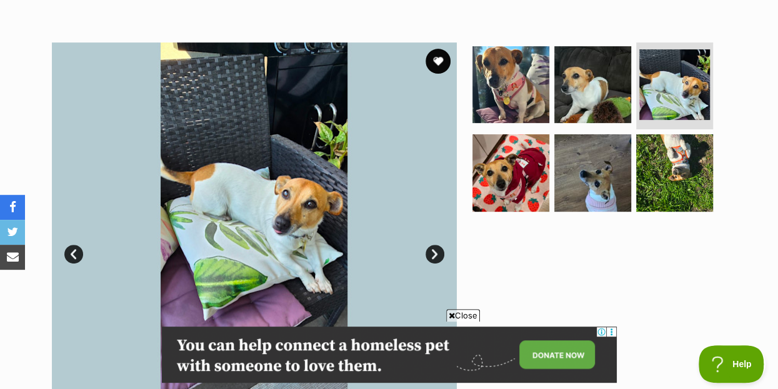
scroll to position [270, 0]
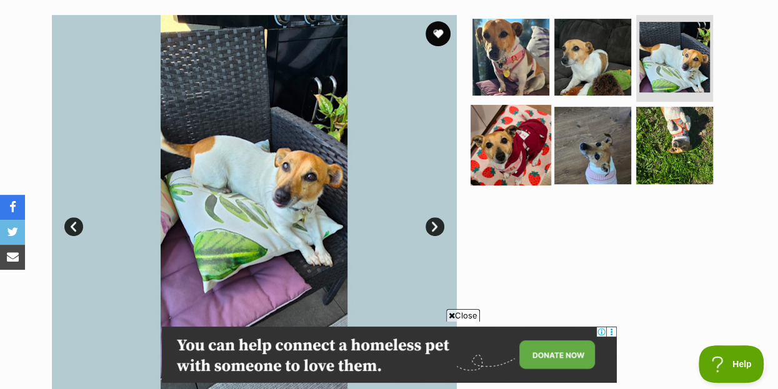
click at [524, 128] on img at bounding box center [510, 145] width 81 height 81
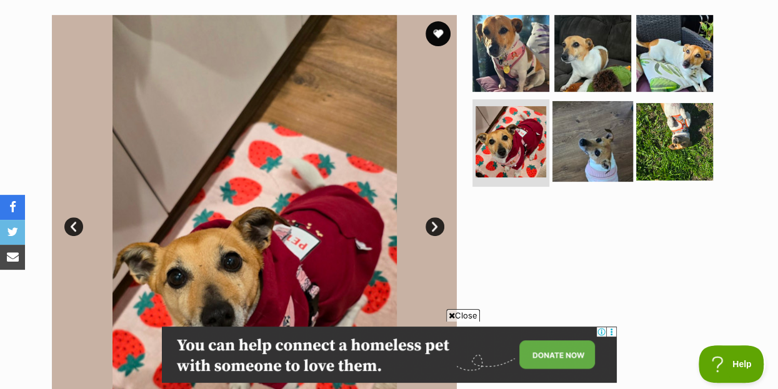
click at [585, 124] on img at bounding box center [592, 141] width 81 height 81
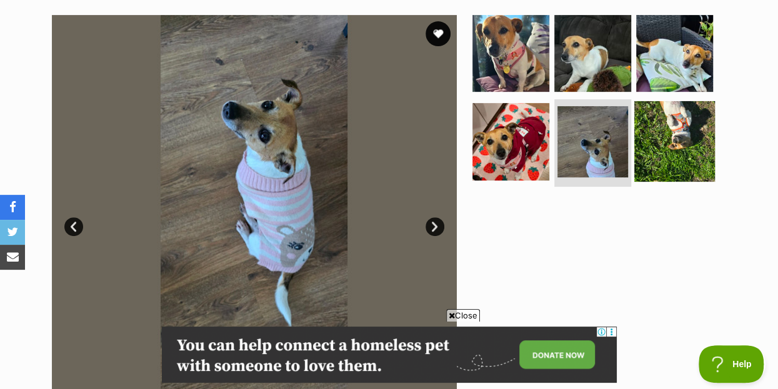
click at [688, 112] on img at bounding box center [674, 141] width 81 height 81
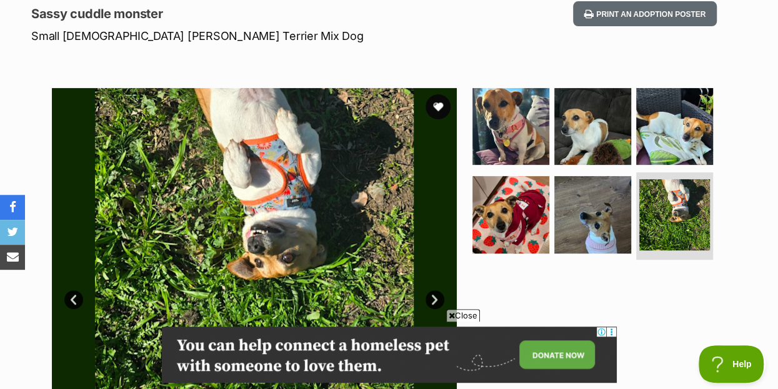
scroll to position [67, 0]
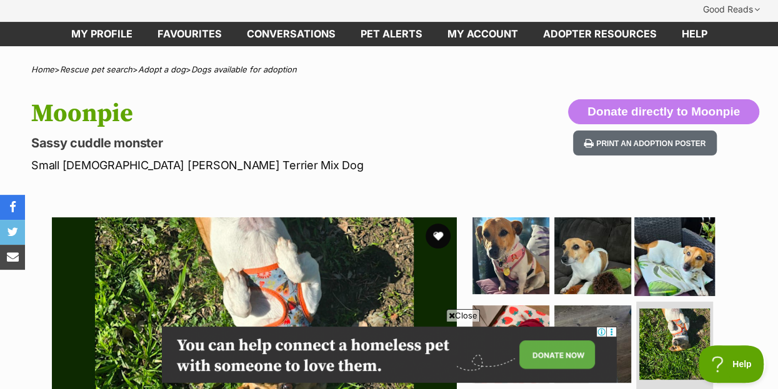
click at [675, 229] on img at bounding box center [674, 255] width 81 height 81
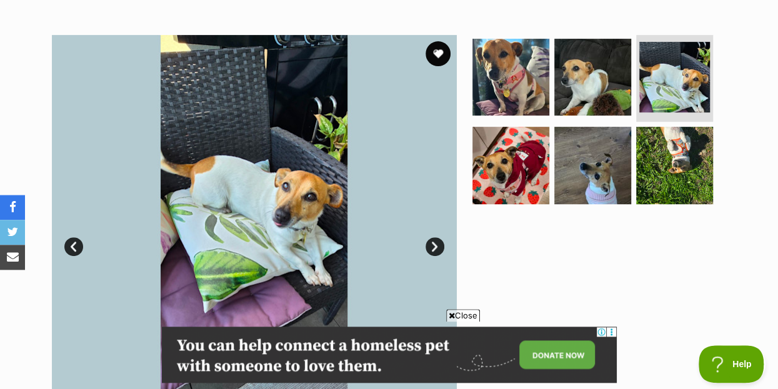
scroll to position [270, 0]
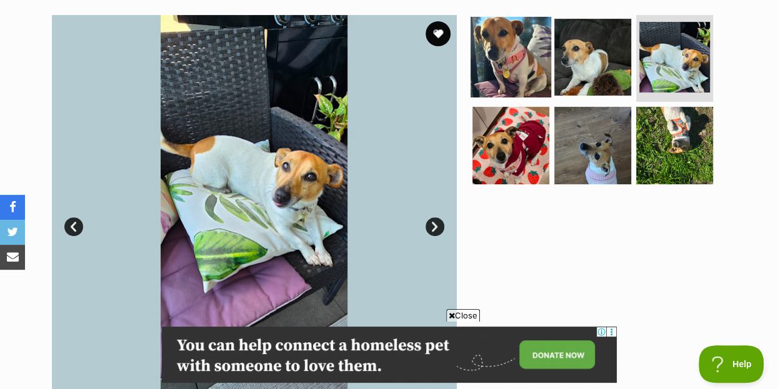
click at [502, 38] on img at bounding box center [510, 56] width 81 height 81
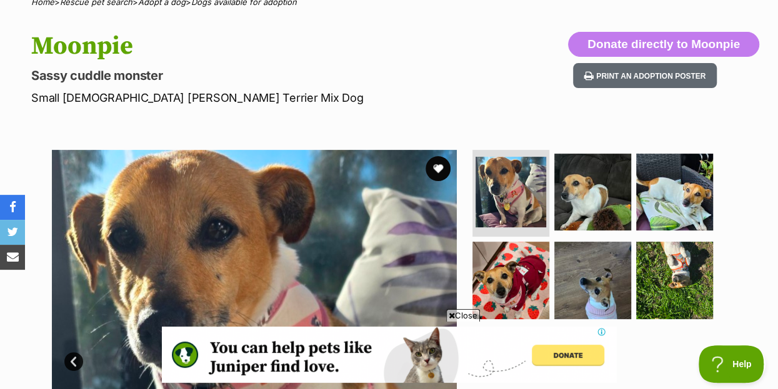
scroll to position [0, 0]
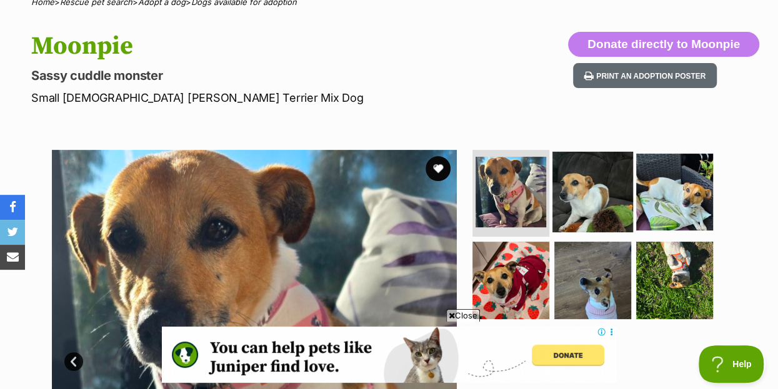
click at [583, 172] on img at bounding box center [592, 191] width 81 height 81
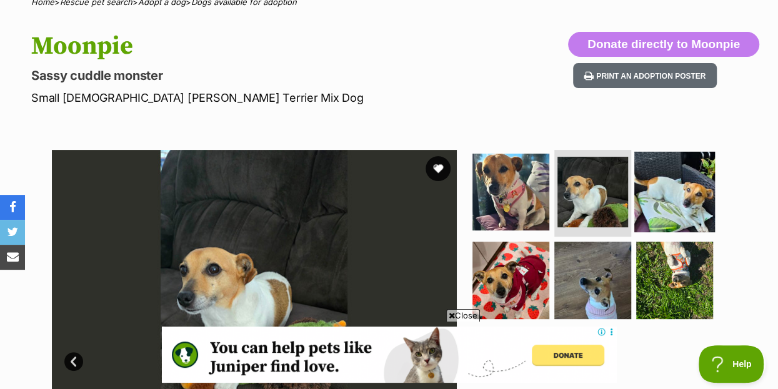
click at [681, 172] on img at bounding box center [674, 191] width 81 height 81
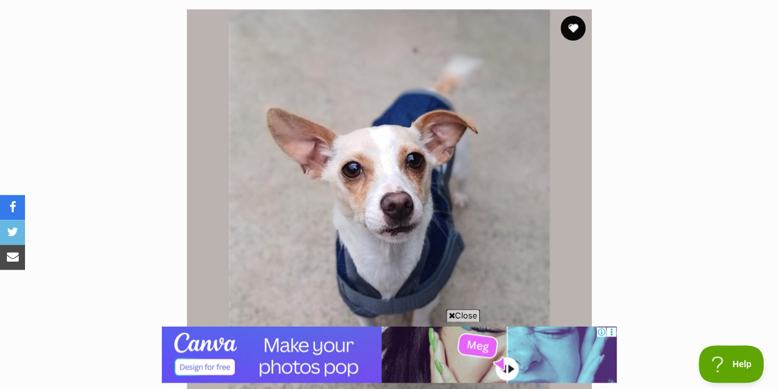
scroll to position [270, 0]
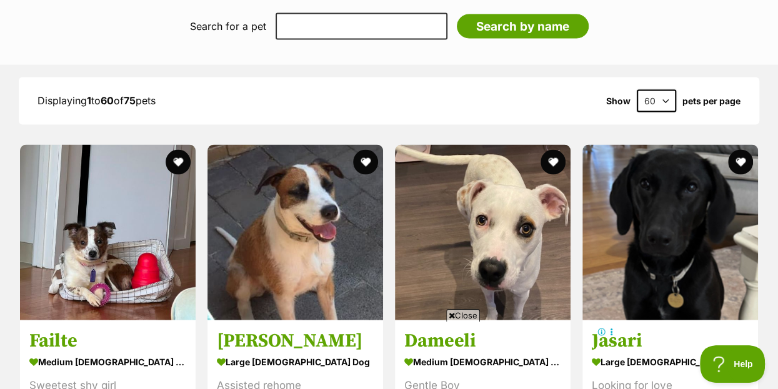
scroll to position [1417, 0]
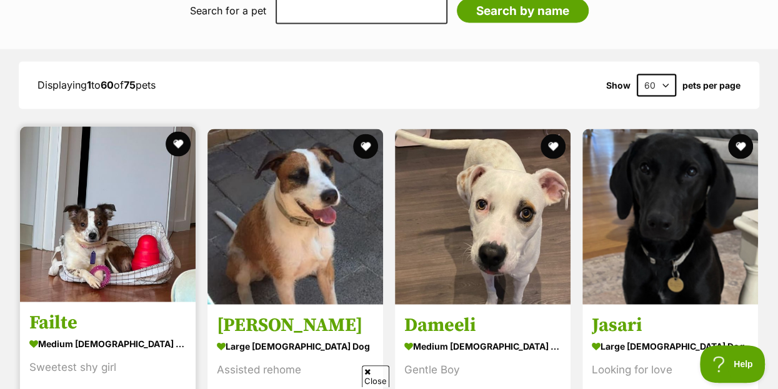
click at [95, 207] on img at bounding box center [108, 215] width 176 height 176
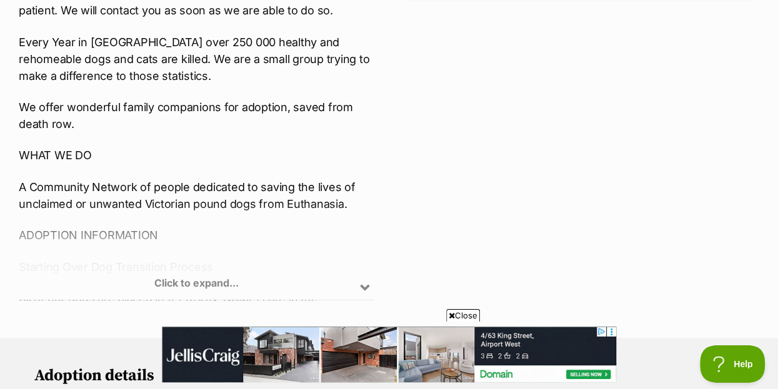
scroll to position [399, 0]
